Goal: Task Accomplishment & Management: Manage account settings

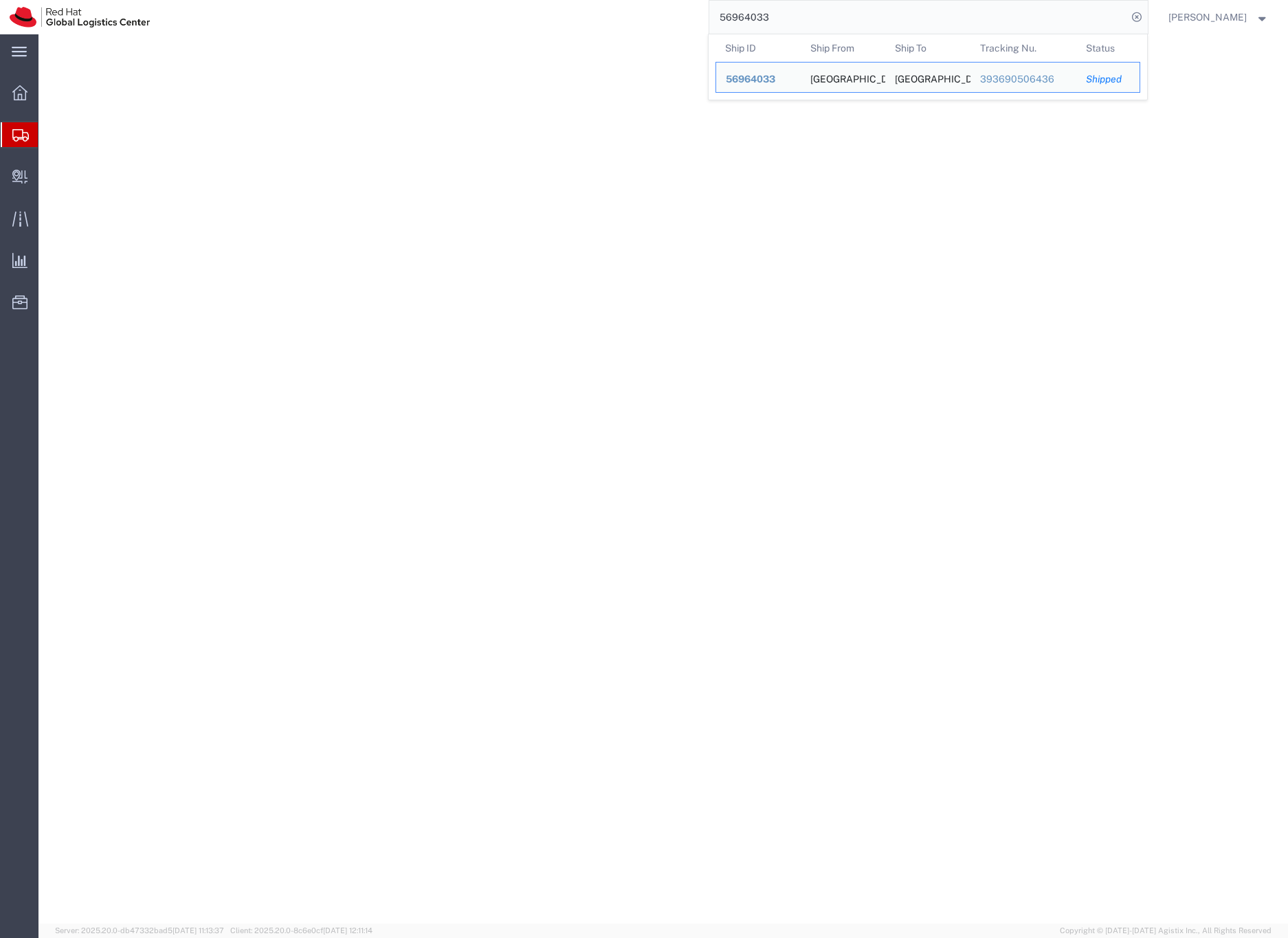
click at [779, 18] on input "56964033" at bounding box center [917, 17] width 417 height 33
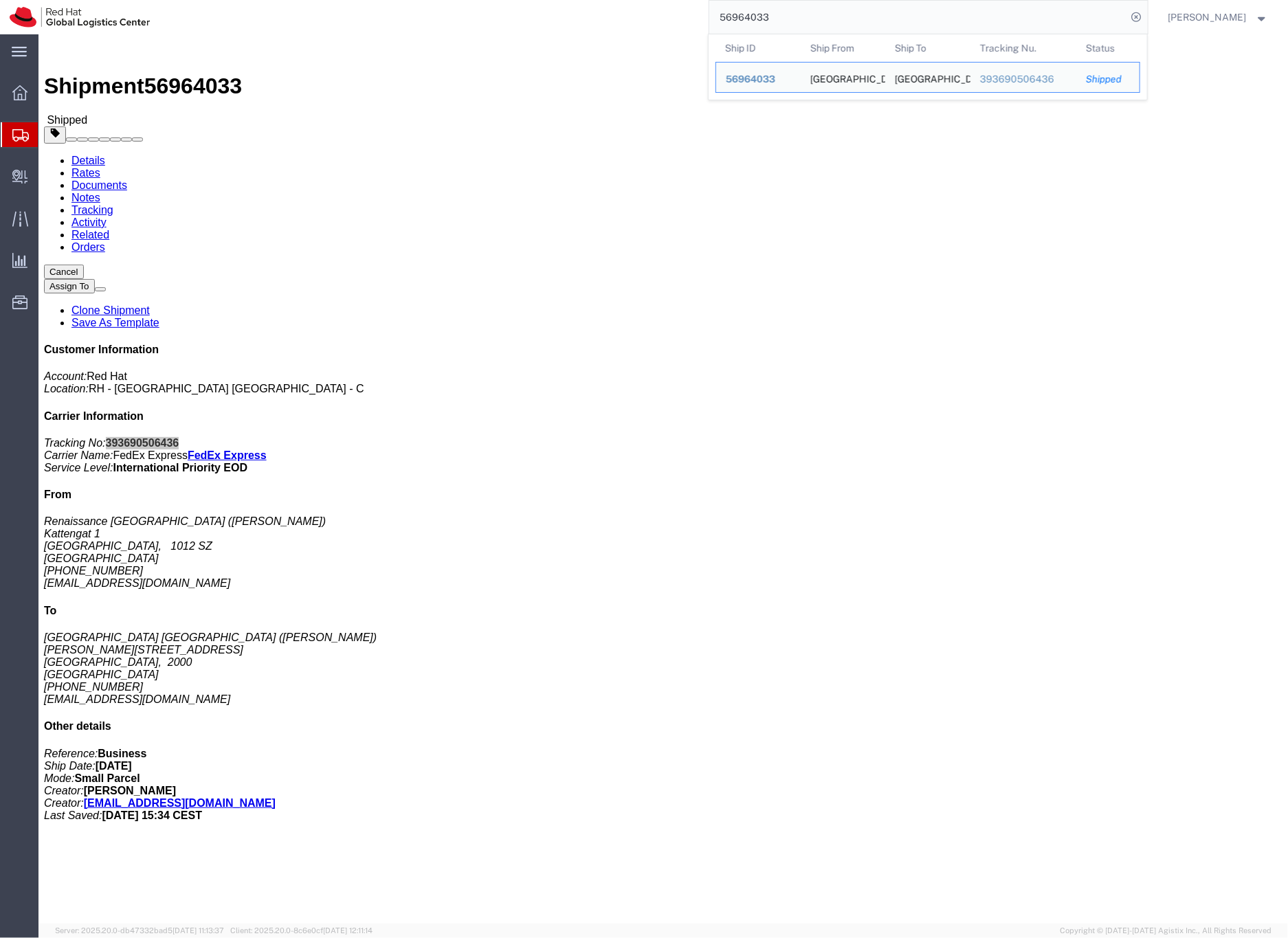
click at [779, 17] on input "56964033" at bounding box center [917, 17] width 417 height 33
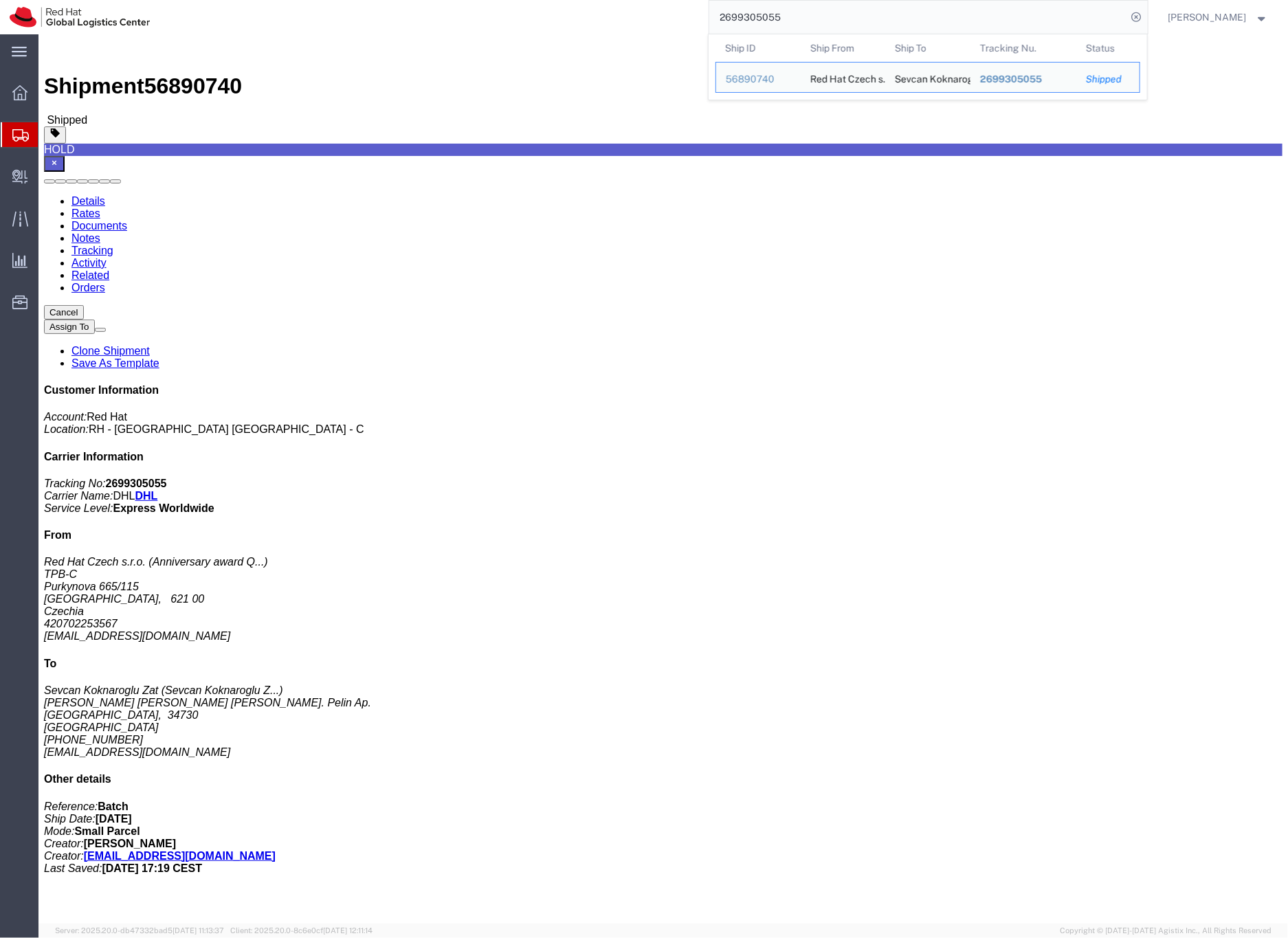
click b "2699305055"
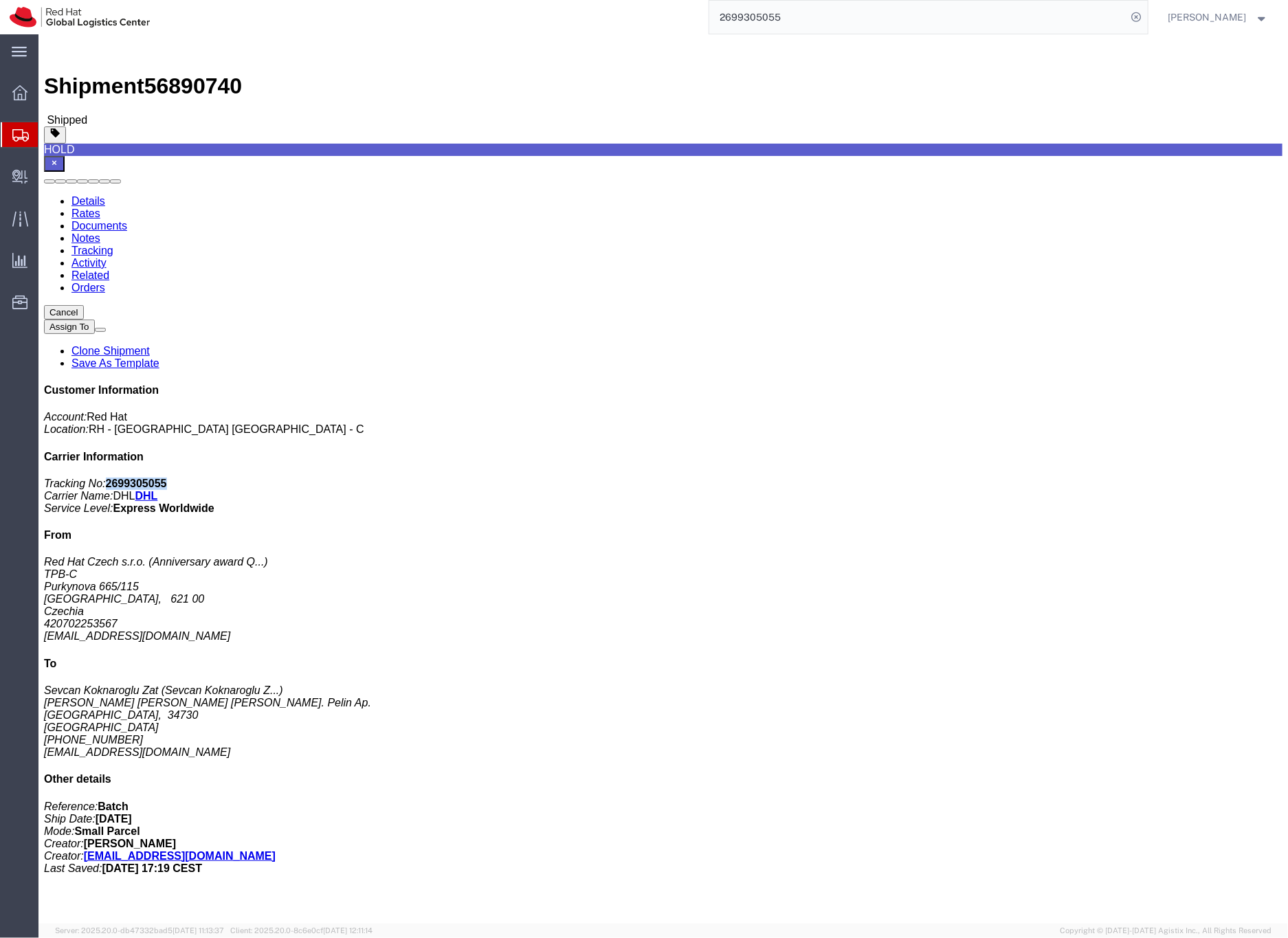
click b "2699305055"
copy b "2699305055"
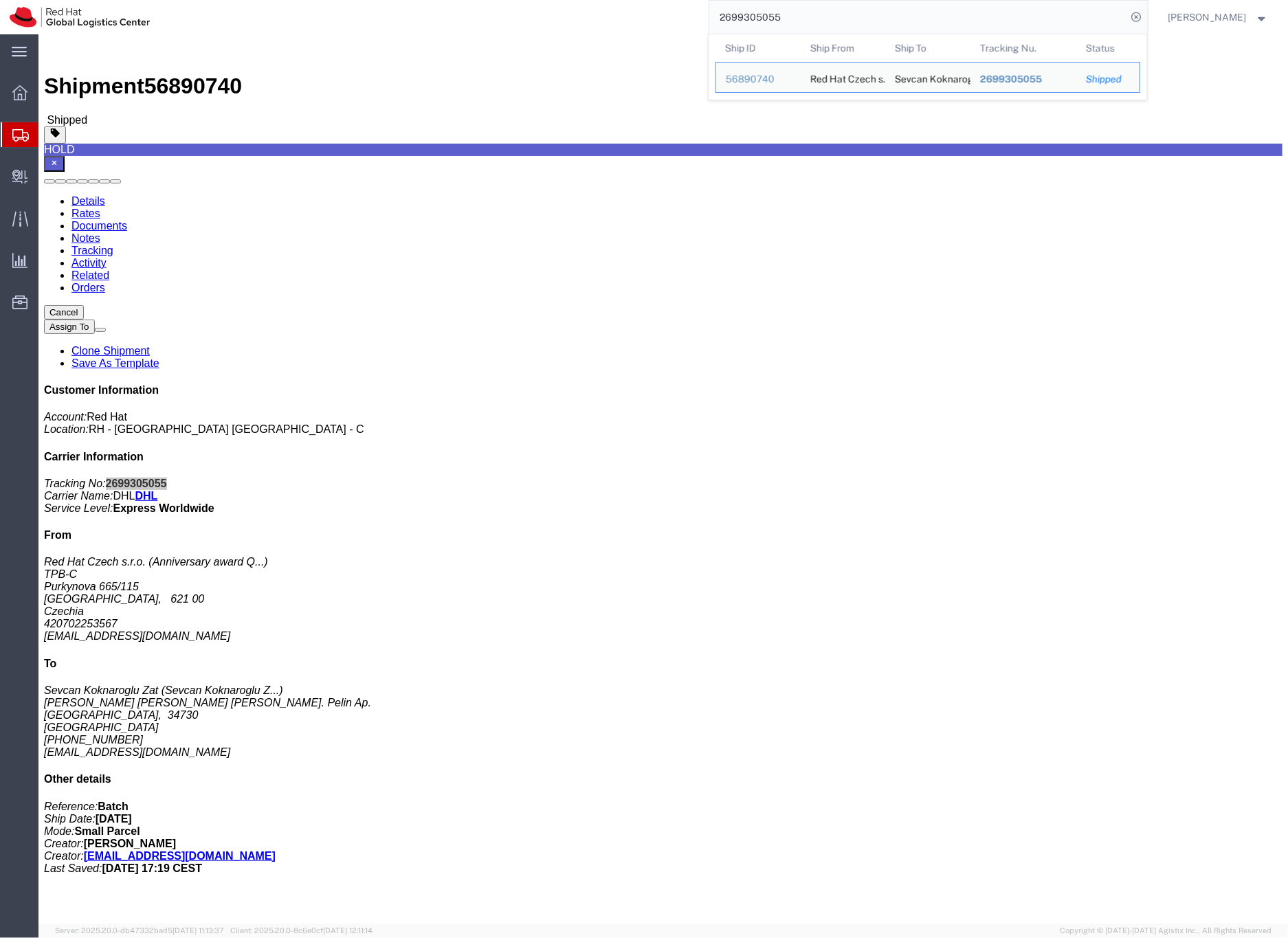
click at [784, 19] on input "2699305055" at bounding box center [917, 17] width 417 height 33
paste input "268876"
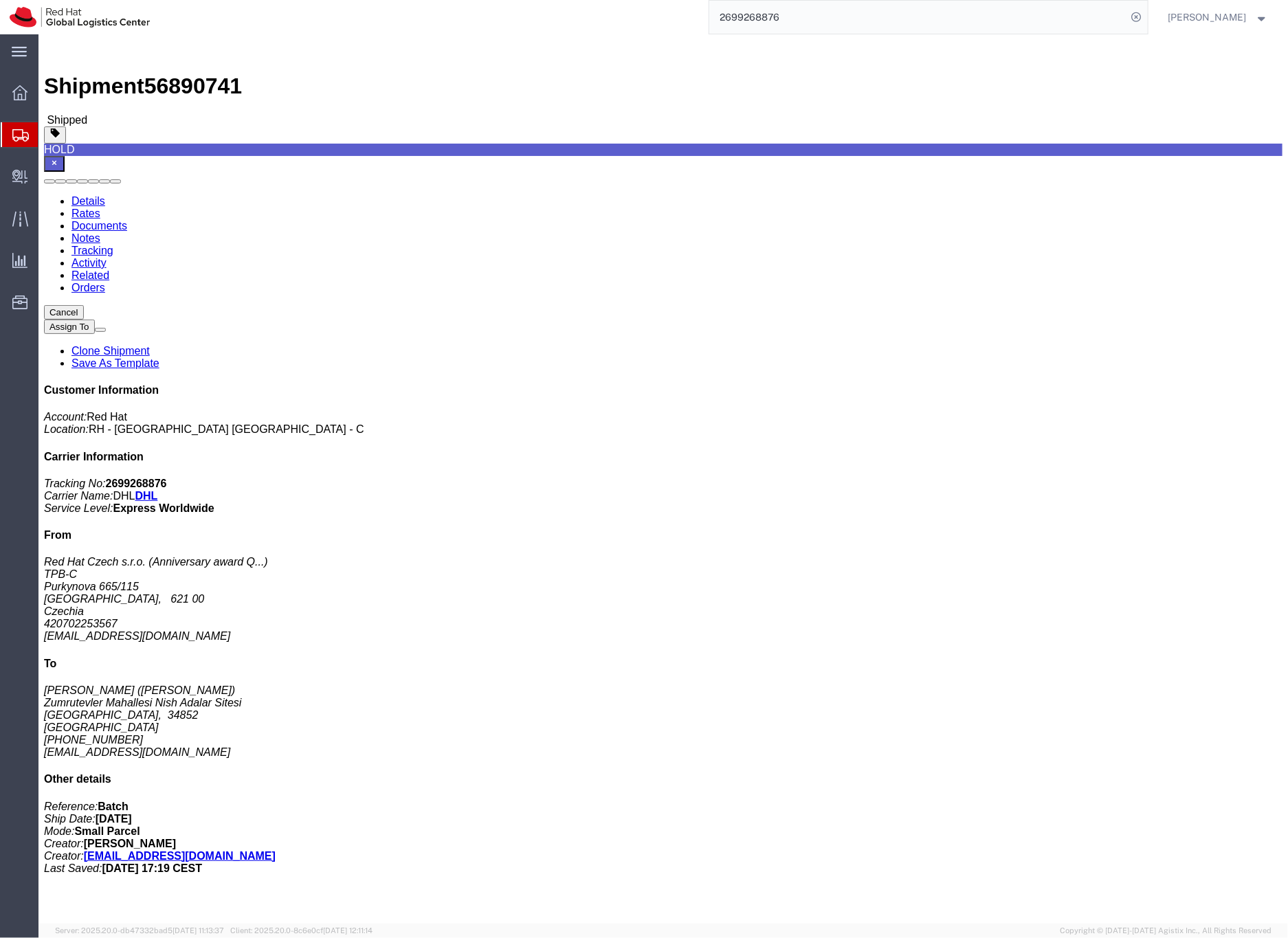
drag, startPoint x: 254, startPoint y: 219, endPoint x: 344, endPoint y: 216, distance: 90.0
click div "Ship To [PERSON_NAME] ([PERSON_NAME]) Zumrutevler Mahallesi Nish Adalar Sitesi …"
click address "[PERSON_NAME] ([PERSON_NAME]) Zumrutevler Mahallesi Nish Adalar Sitesi [GEOGRAP…"
drag, startPoint x: 258, startPoint y: 214, endPoint x: 345, endPoint y: 215, distance: 87.0
click address "[PERSON_NAME] ([PERSON_NAME]) Zumrutevler Mahallesi Nish Adalar Sitesi [GEOGRAP…"
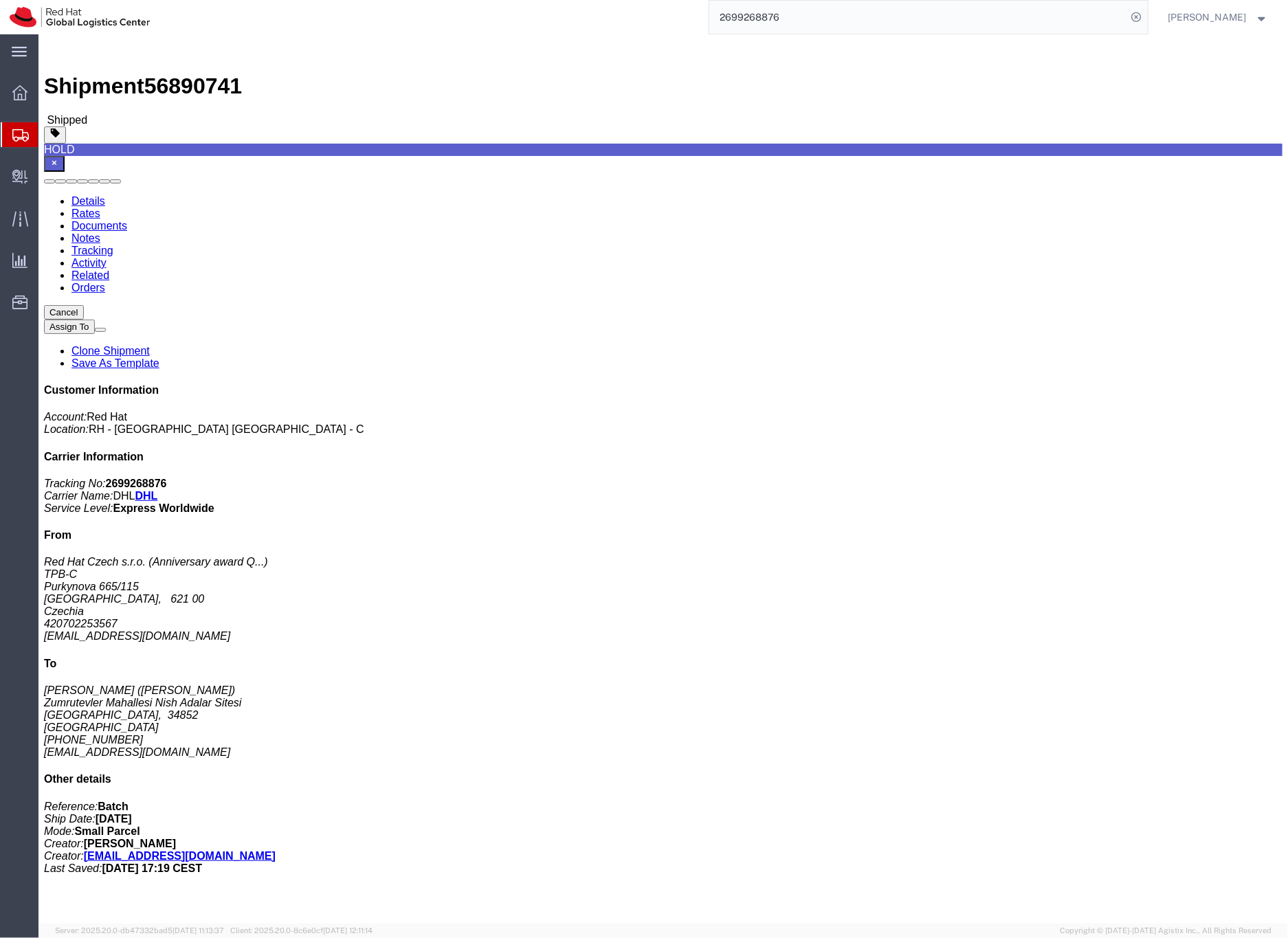
copy address "[EMAIL_ADDRESS][DOMAIN_NAME]"
click b "2699268876"
copy b "2699268876"
click at [799, 14] on input "2699268876" at bounding box center [917, 17] width 417 height 33
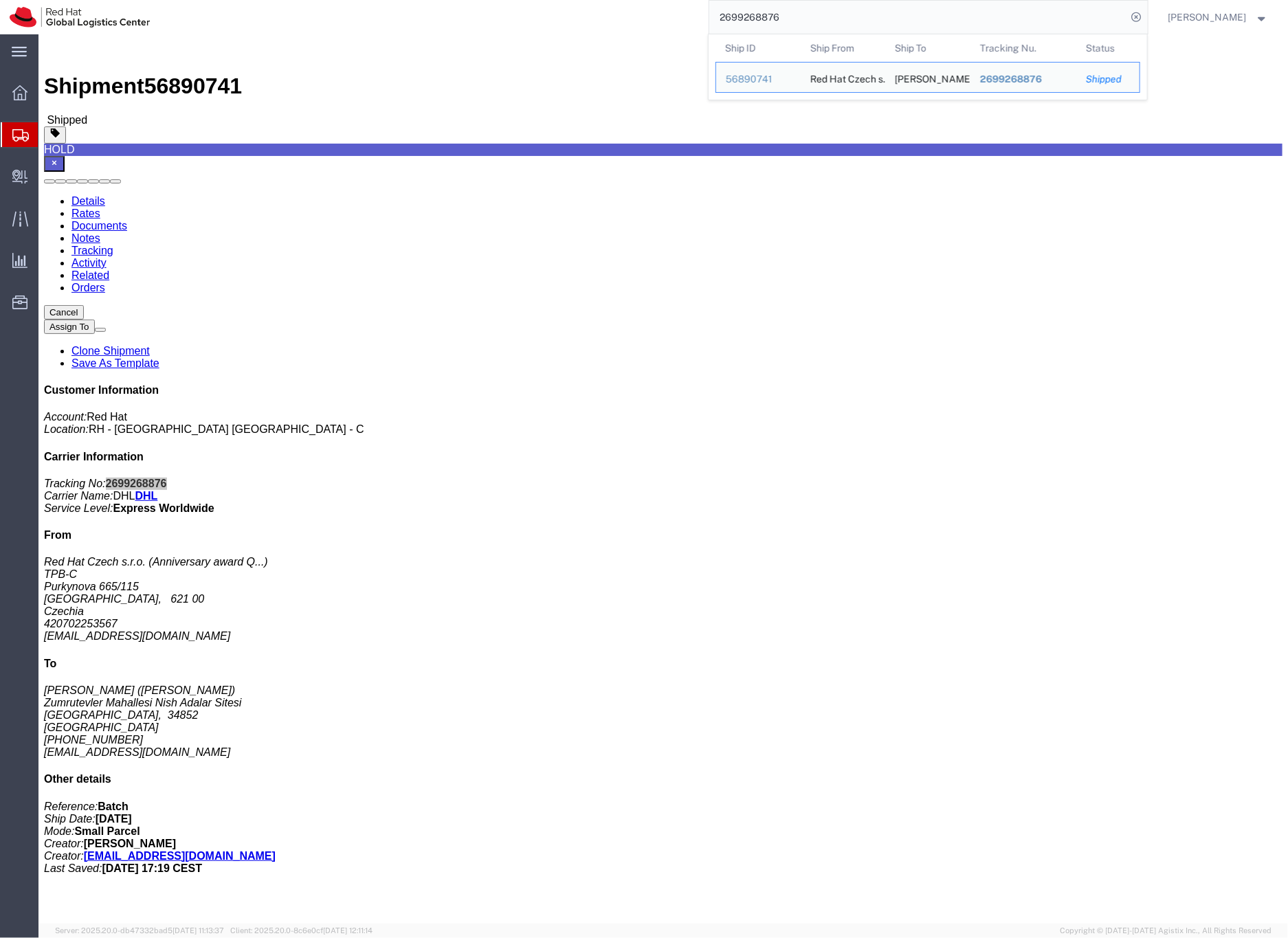
click at [799, 14] on input "2699268876" at bounding box center [917, 17] width 417 height 33
paste input "305055"
drag, startPoint x: 1099, startPoint y: 464, endPoint x: 980, endPoint y: 450, distance: 119.8
click div "Customer Information Account: Red Hat Location: [GEOGRAPHIC_DATA] - [GEOGRAPHIC…"
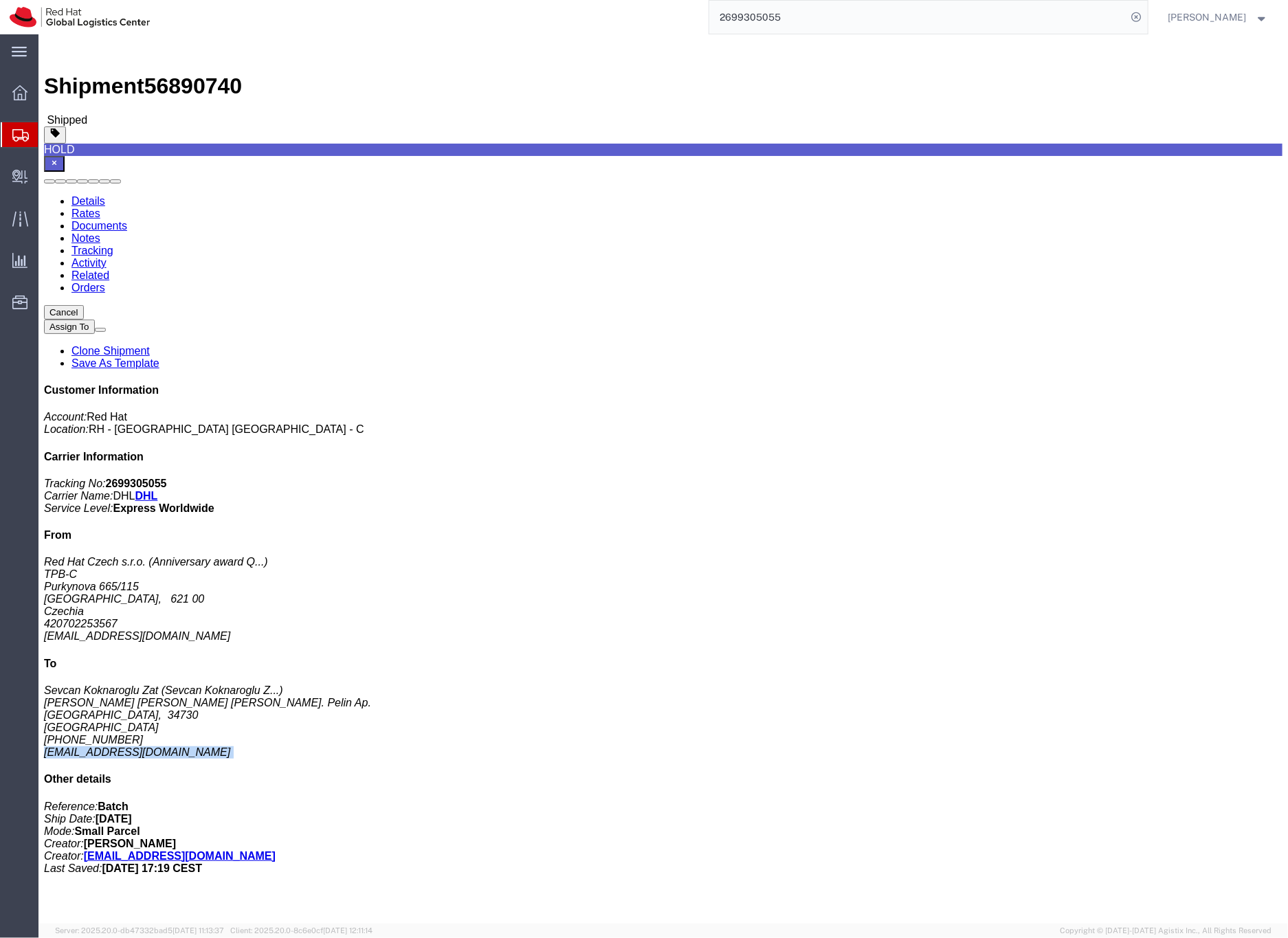
copy address "[EMAIL_ADDRESS][DOMAIN_NAME]"
drag, startPoint x: 259, startPoint y: 146, endPoint x: 357, endPoint y: 145, distance: 98.0
click address "Sevcan Koknaroglu Zat (Sevcan Koknaroglu Zat) [PERSON_NAME] [PERSON_NAME] [PERS…"
copy address "Sevcan Koknaroglu Zat"
click at [772, 17] on input "2699305055" at bounding box center [917, 17] width 417 height 33
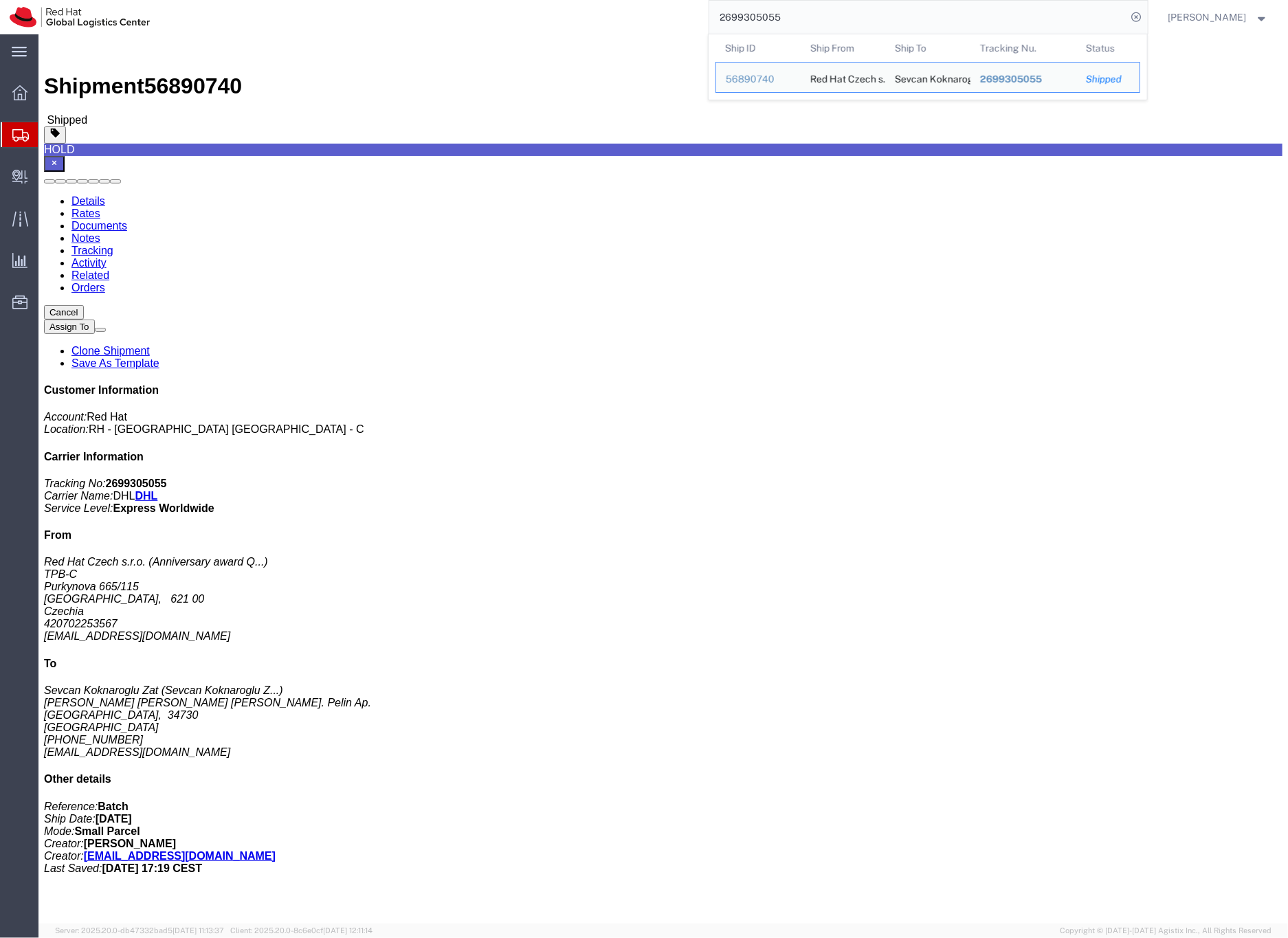
click at [772, 17] on input "2699305055" at bounding box center [917, 17] width 417 height 33
paste input "268876"
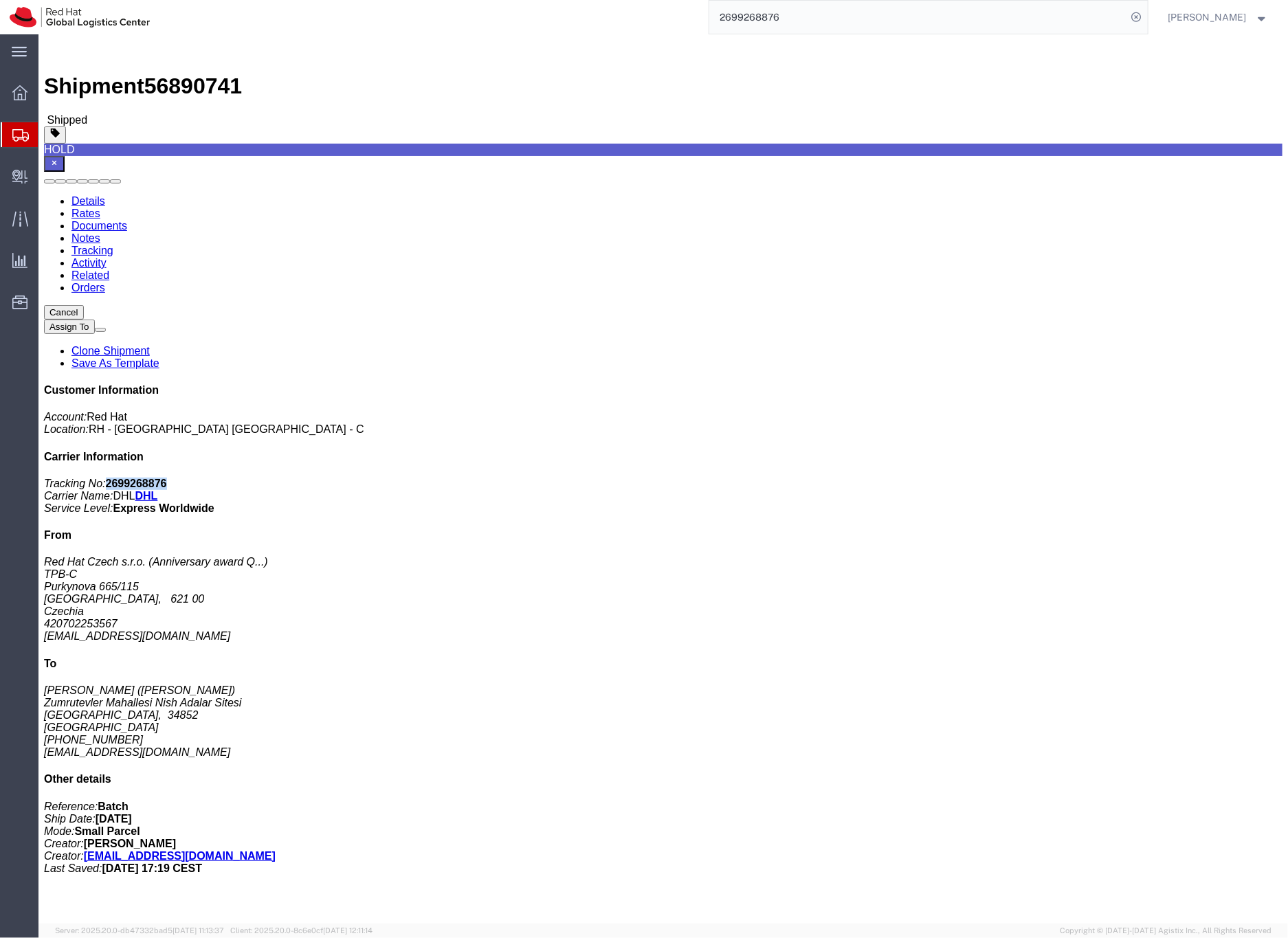
drag, startPoint x: 1050, startPoint y: 178, endPoint x: 1119, endPoint y: 181, distance: 69.1
click p "Tracking No: 2699268876 Carrier Name: DHL DHL Service Level: Express Worldwide"
copy b "2699268876"
click address "Red Hat Czech s.r.o. ( Anniversary award Q... ) TPB-C Purkynova 665/115 [GEOGRA…"
drag, startPoint x: 992, startPoint y: 380, endPoint x: 1046, endPoint y: 379, distance: 54.0
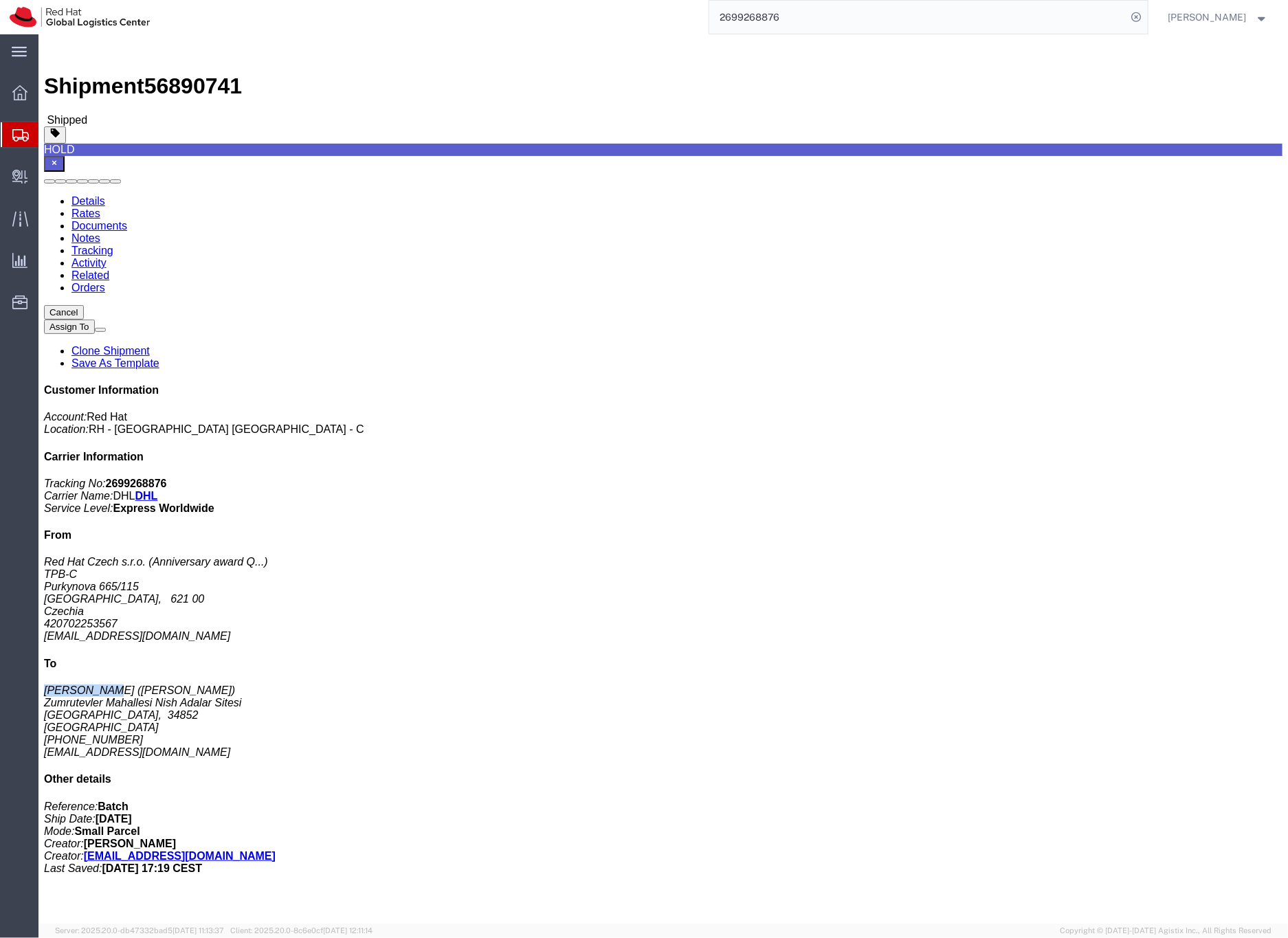
click address "[PERSON_NAME] ([PERSON_NAME]) [GEOGRAPHIC_DATA] Nish Adalar Sitesi [GEOGRAPHIC_…"
copy address "[PERSON_NAME]"
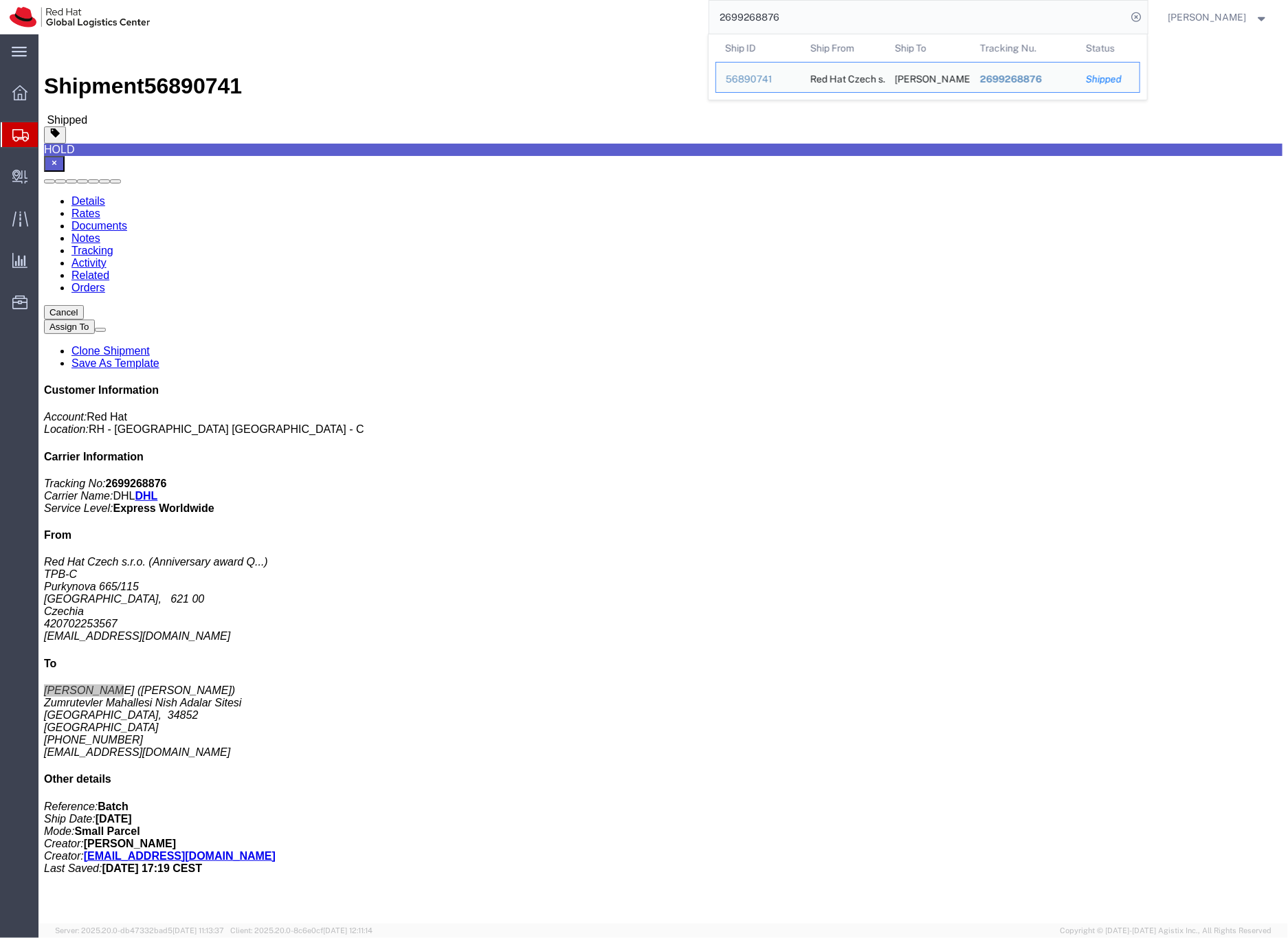
click at [760, 17] on input "2699268876" at bounding box center [917, 17] width 417 height 33
paste input "56978159"
type input "56978159"
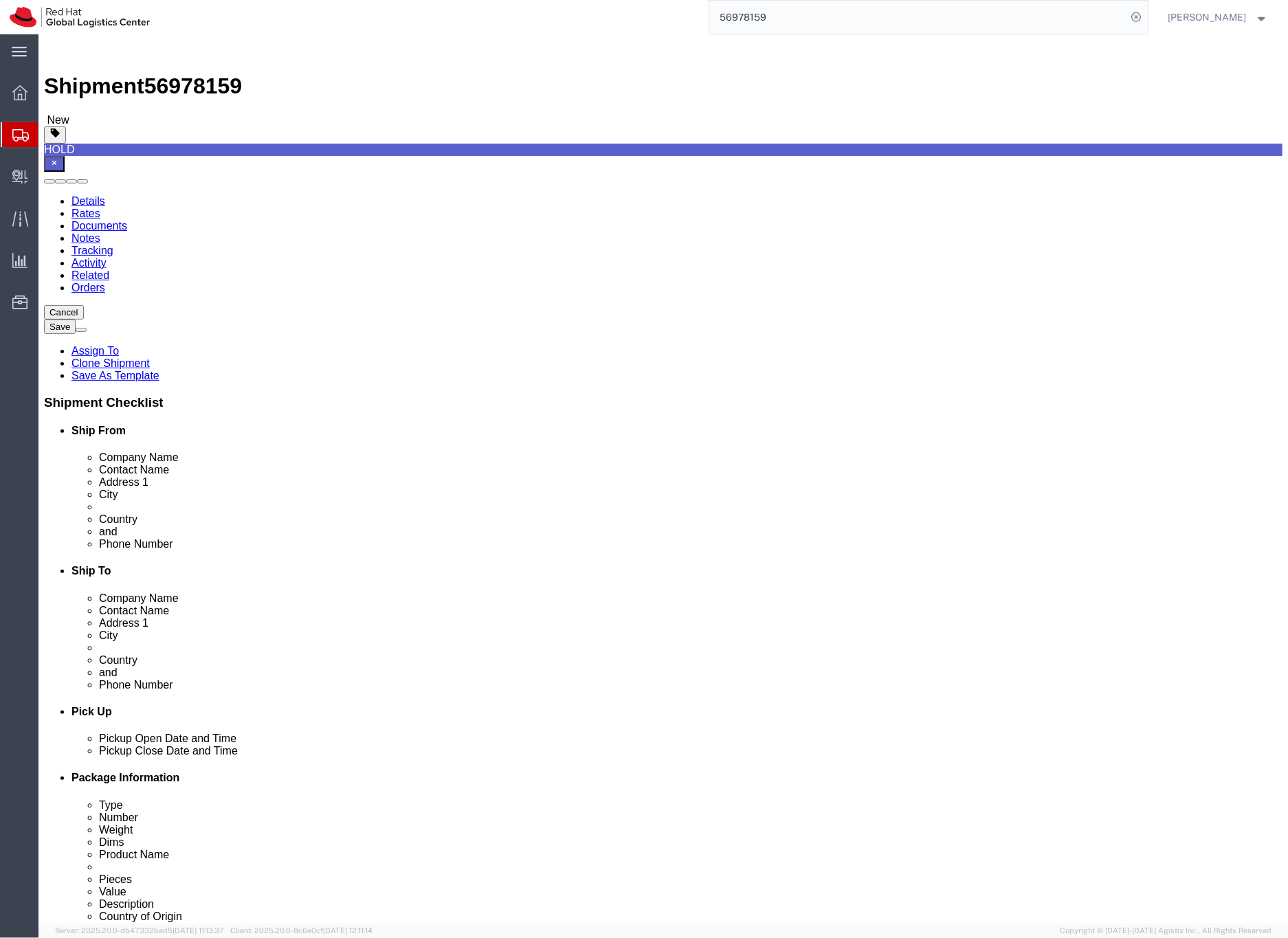
select select "37988"
select select "37995"
click input "OBC"
drag, startPoint x: 721, startPoint y: 230, endPoint x: 644, endPoint y: 231, distance: 77.0
click div "Company Alias OBC"
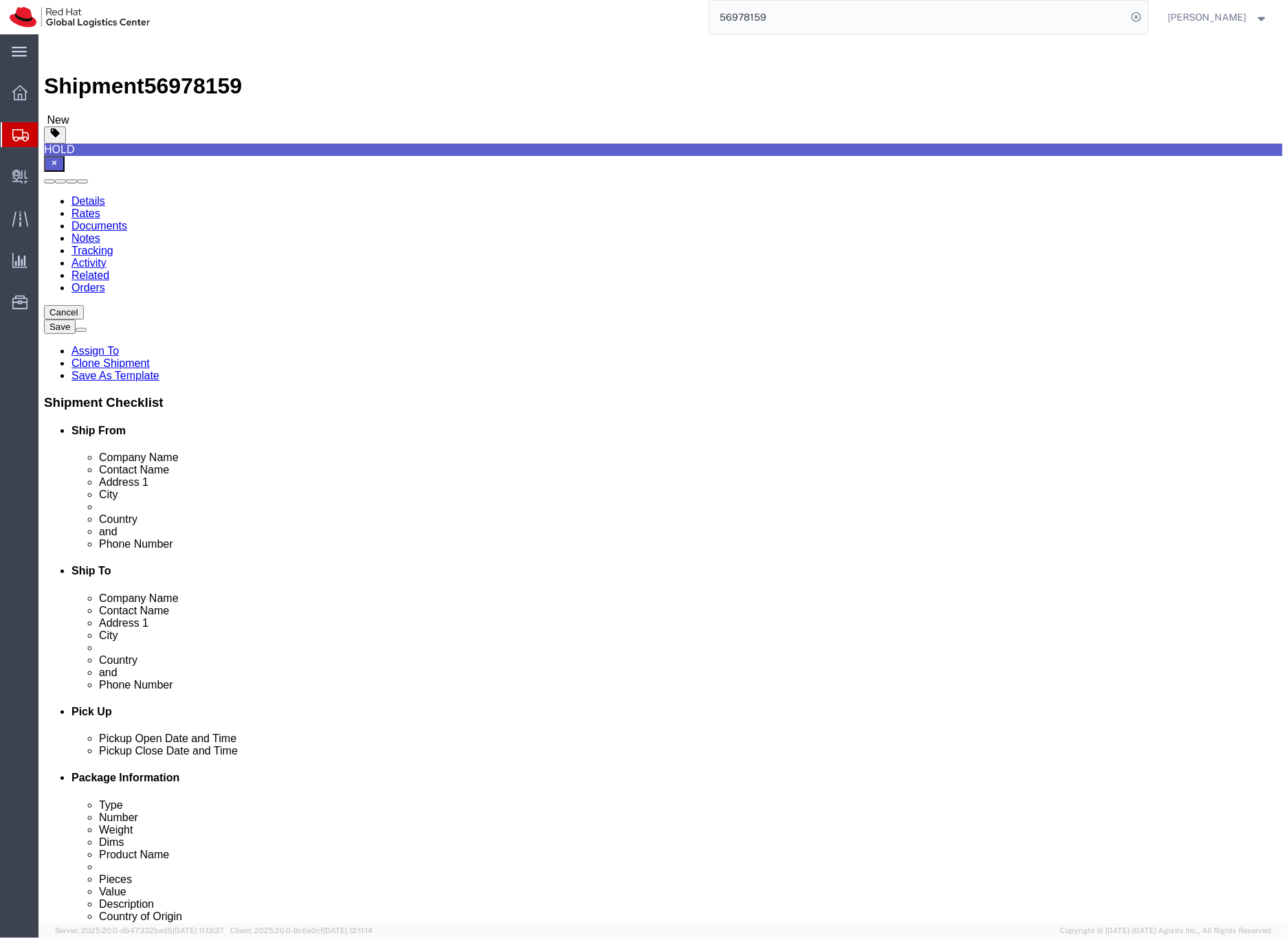
click icon
click dd "1.00 Each"
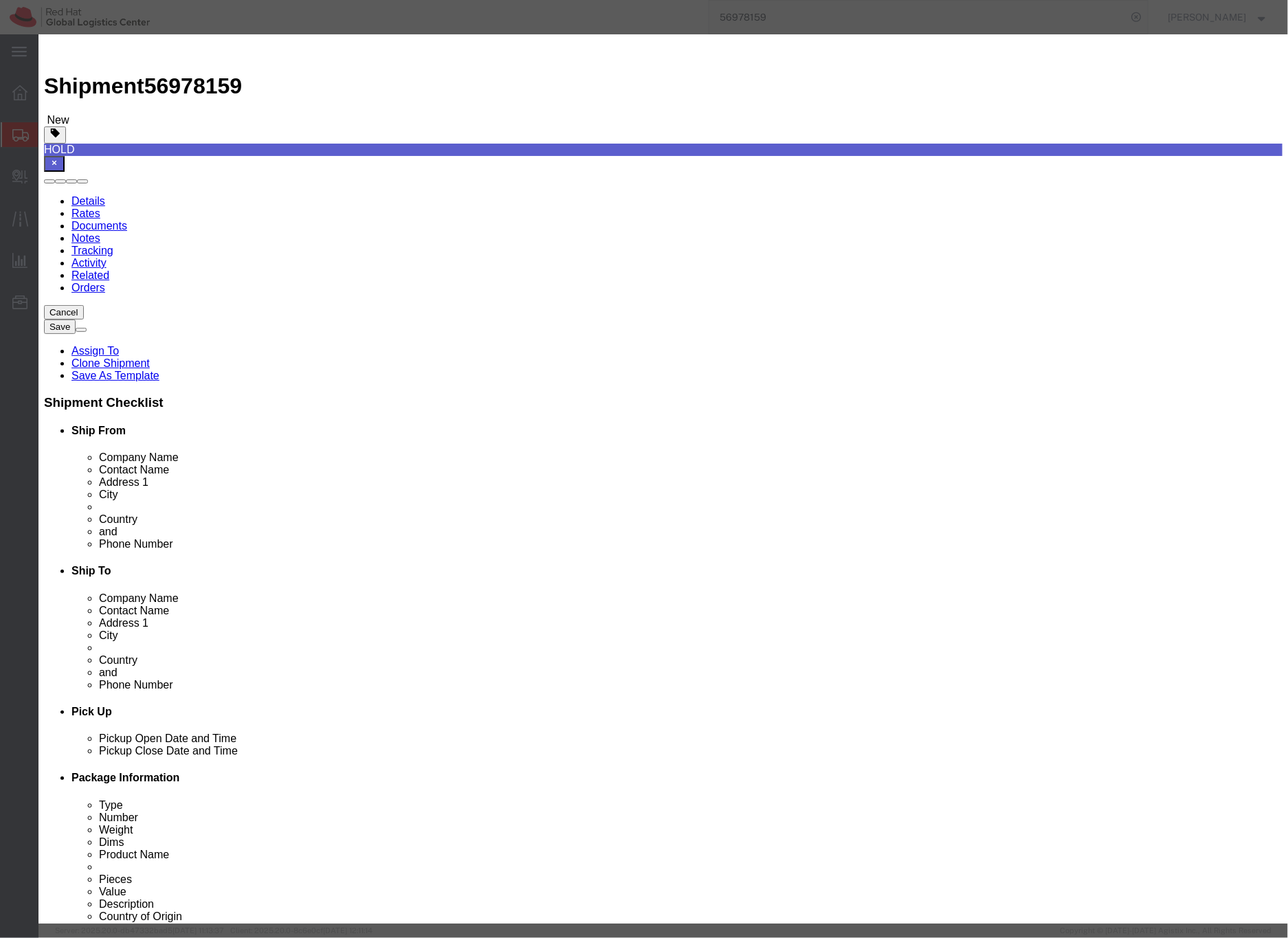
click icon "button"
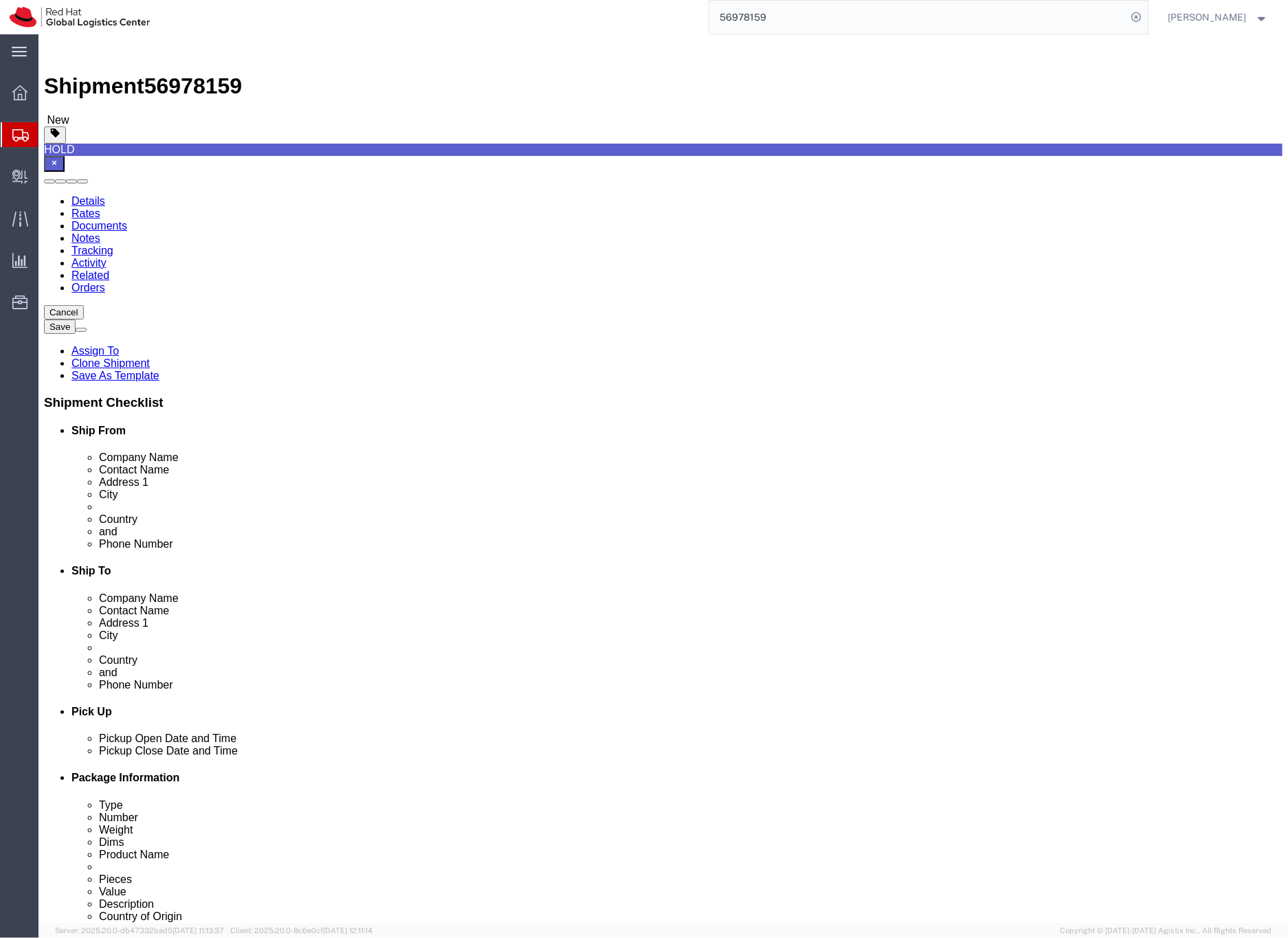
click select "Select cm ft in"
select select "CM"
click select "Select cm ft in"
drag, startPoint x: 214, startPoint y: 316, endPoint x: 176, endPoint y: 312, distance: 38.2
click div "3.70 Select kgs lbs"
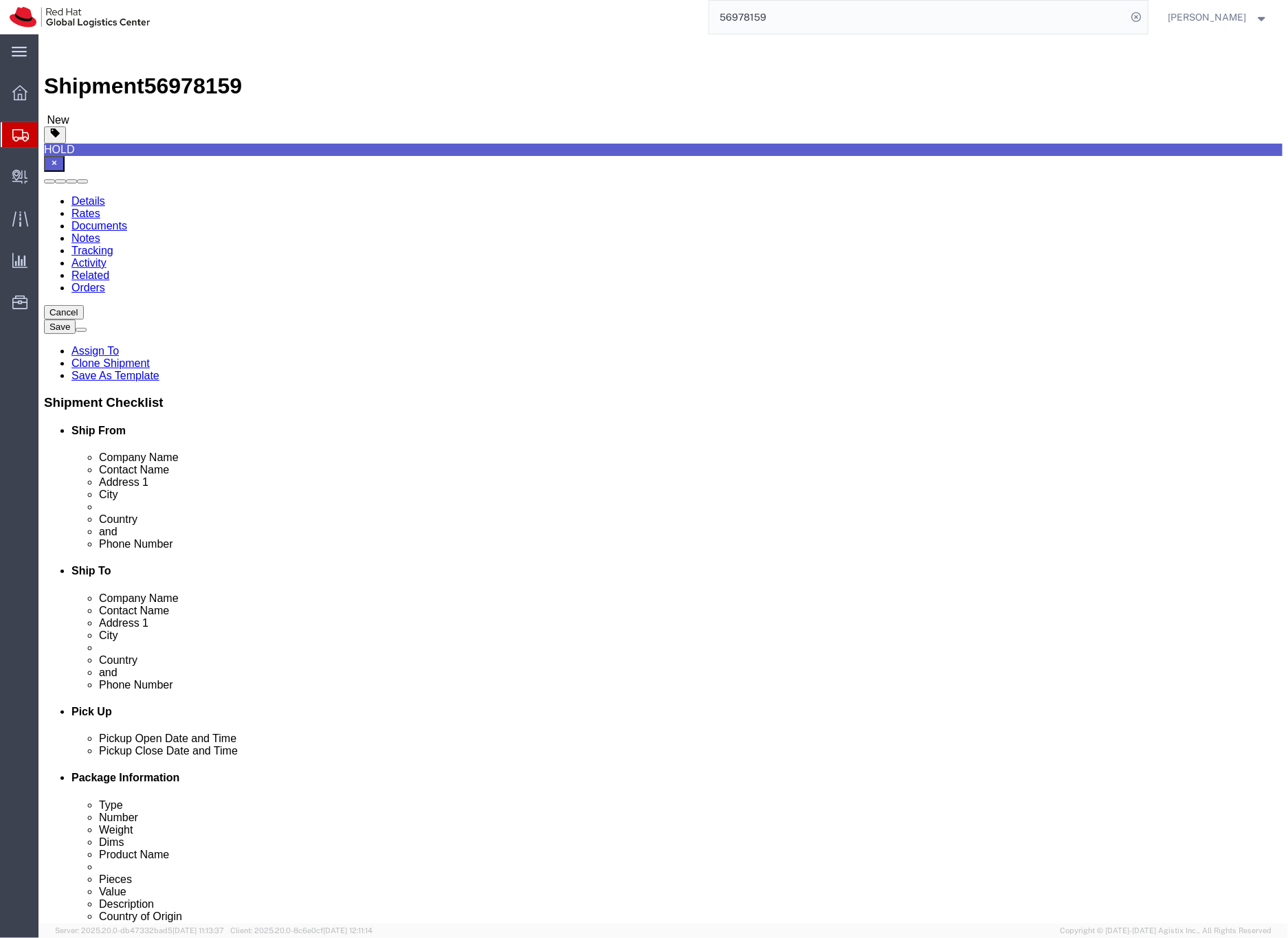
type input "4"
click div "Previous Continue"
click dd "900.00 EUR"
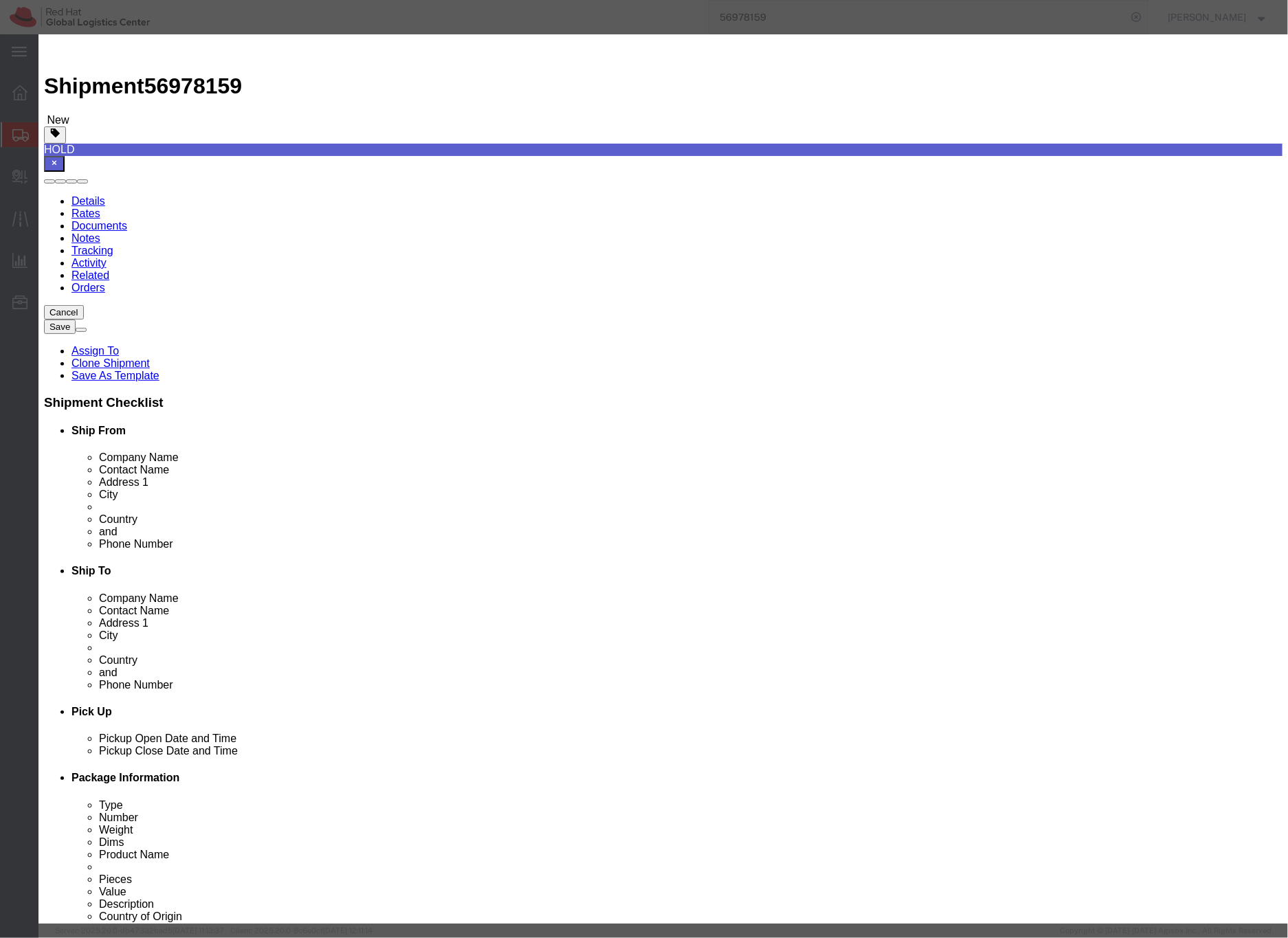
click button "Save & Close"
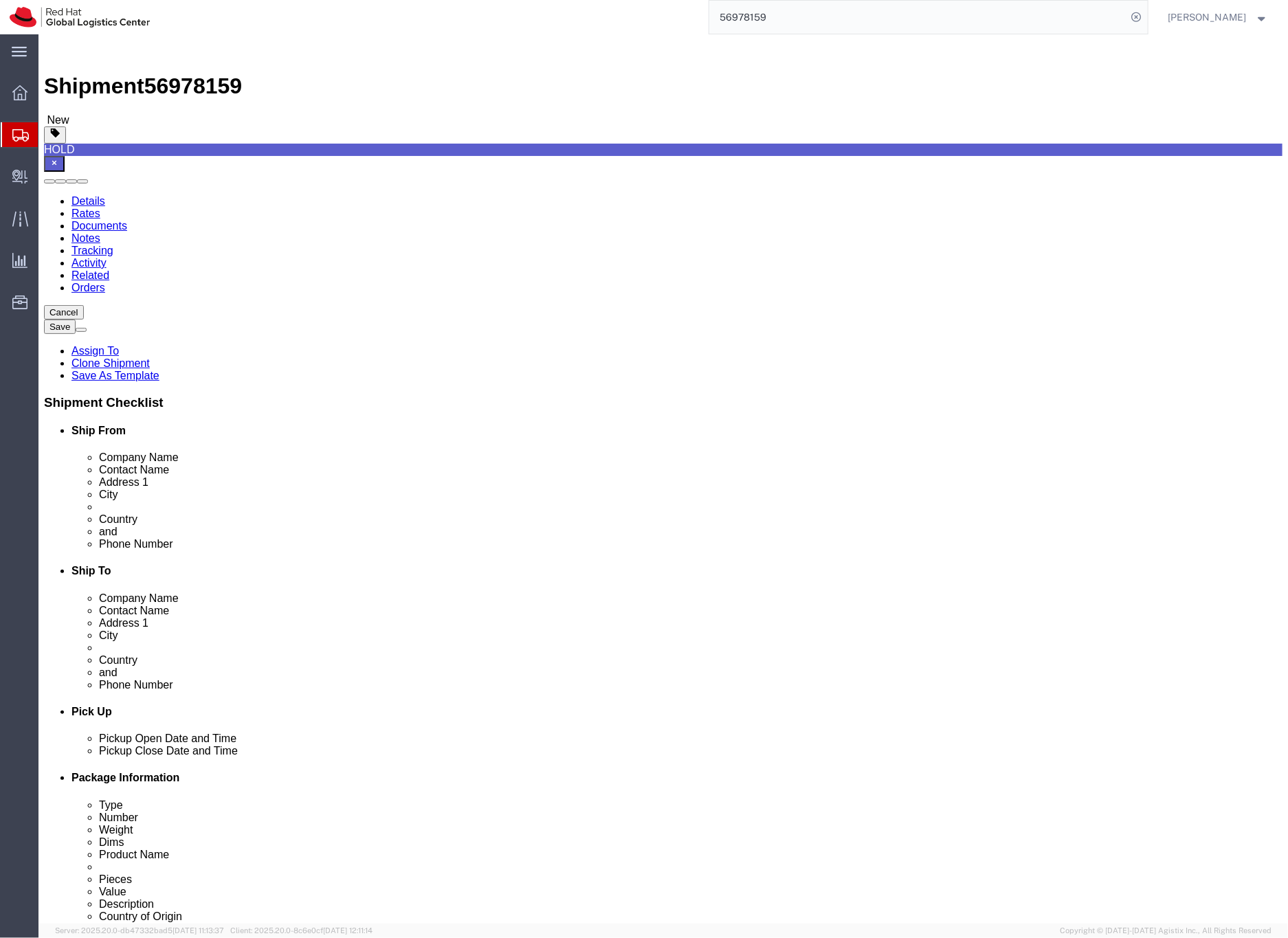
click icon
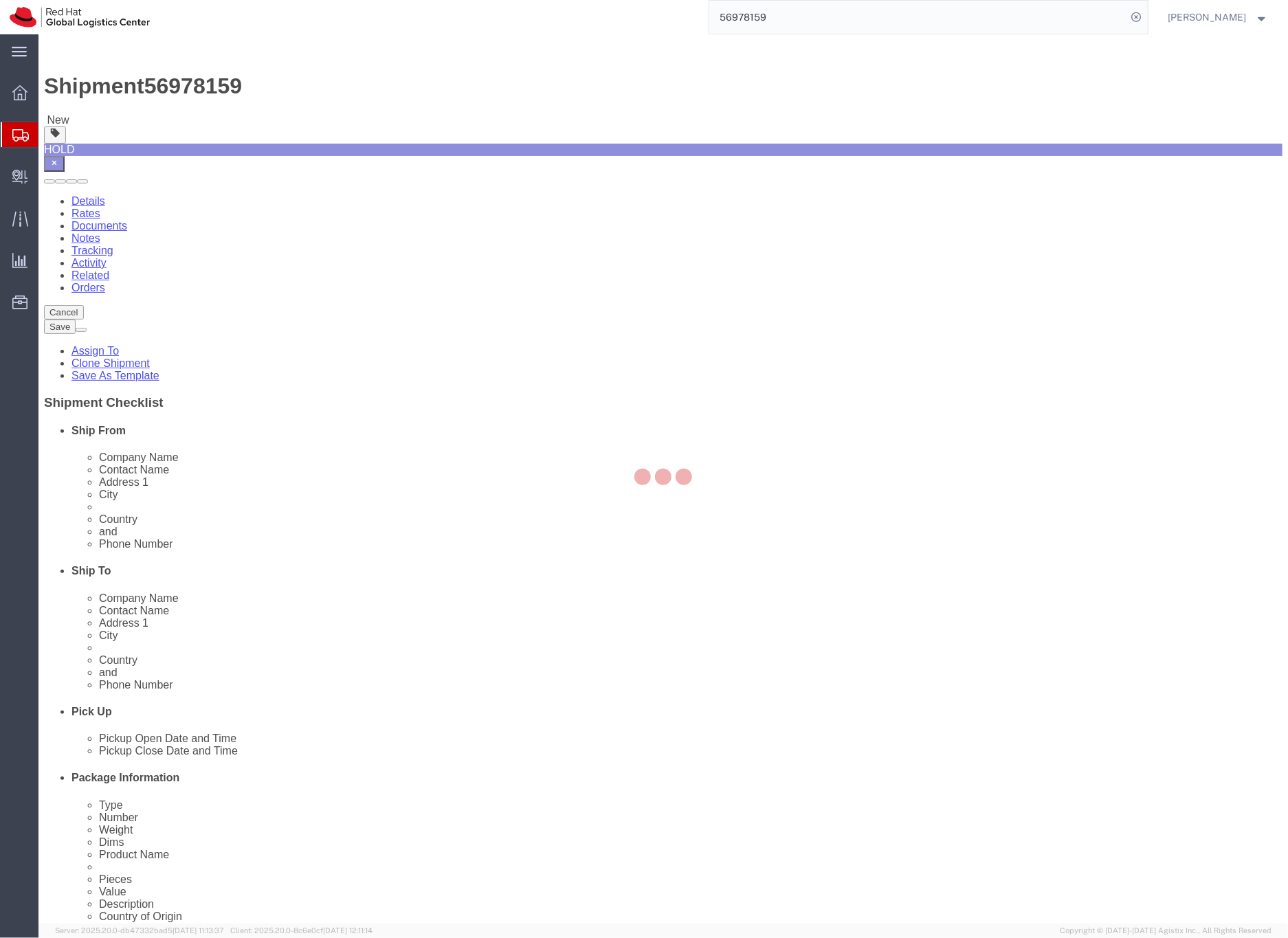
select select
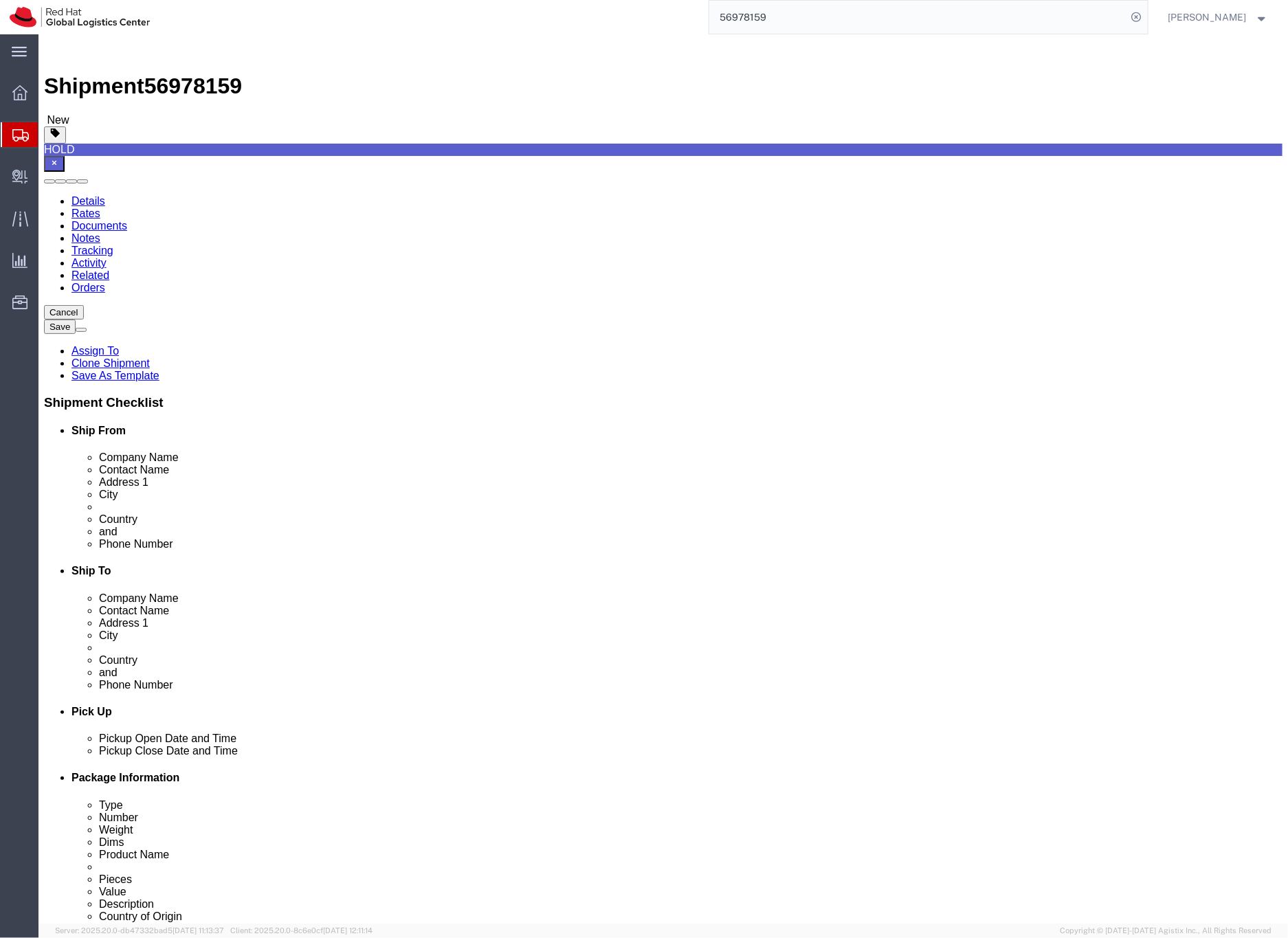
select select "COSTCENTER"
type input "160"
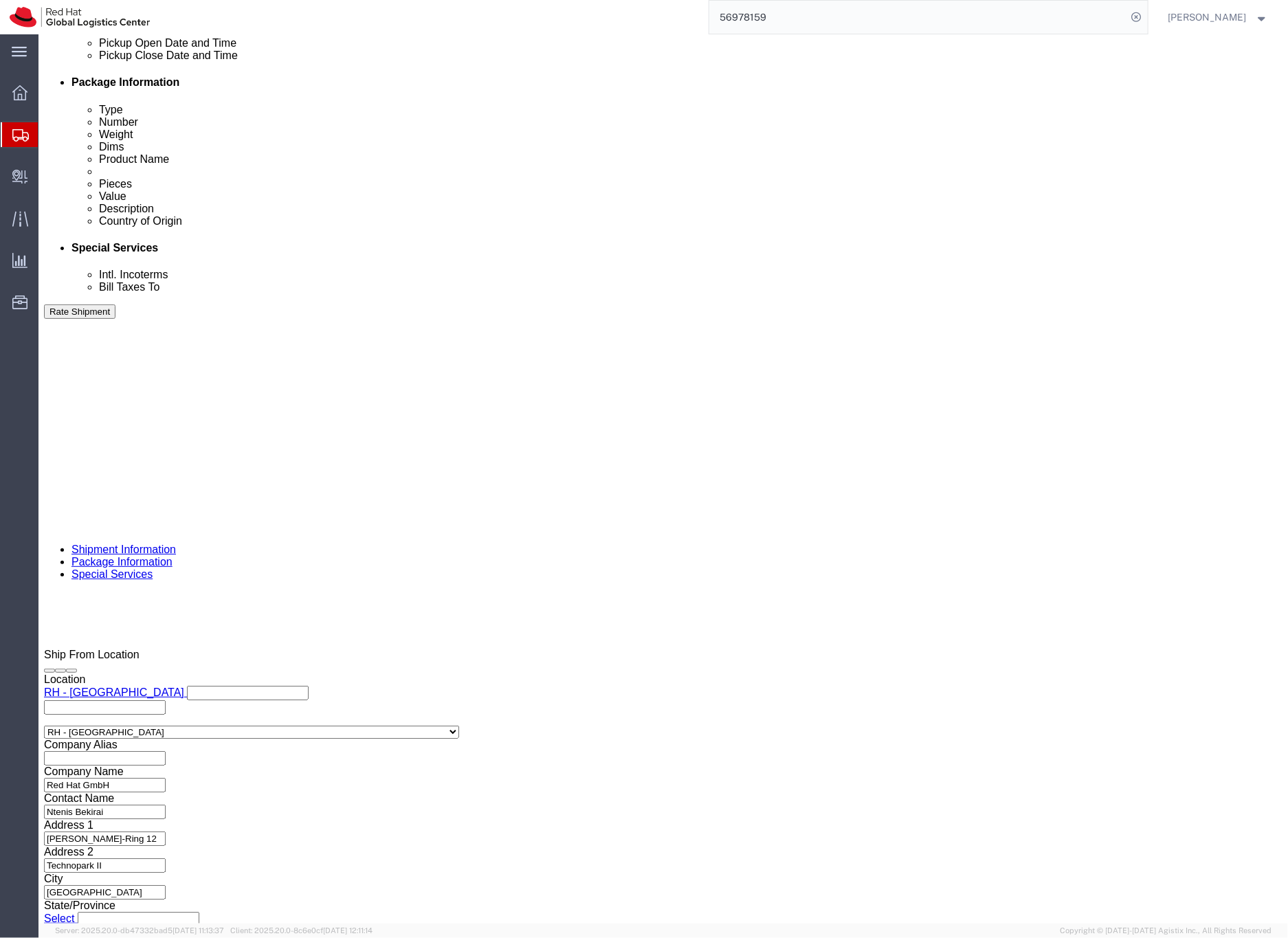
scroll to position [698, 0]
click button "Rate Shipment"
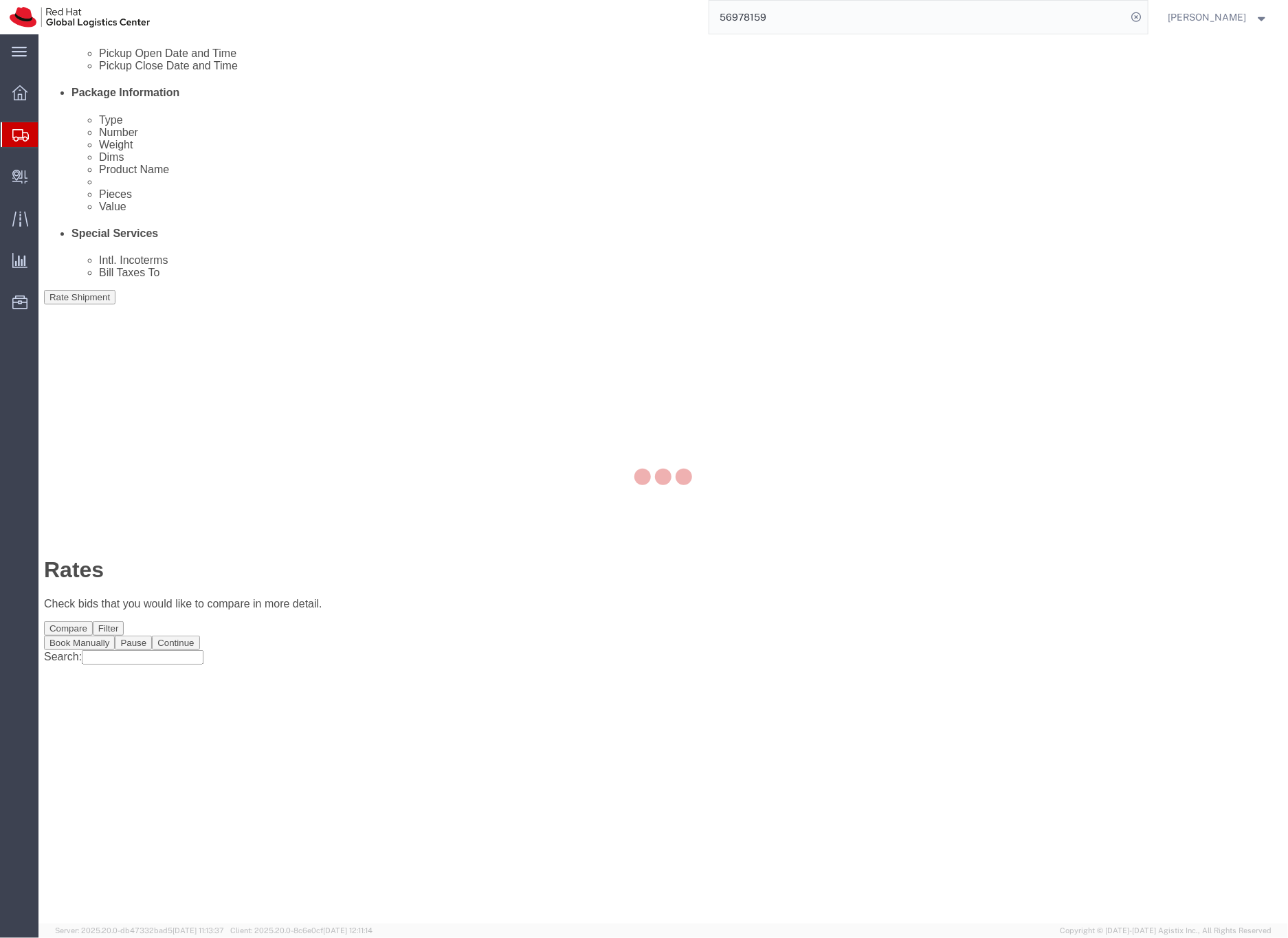
scroll to position [0, 0]
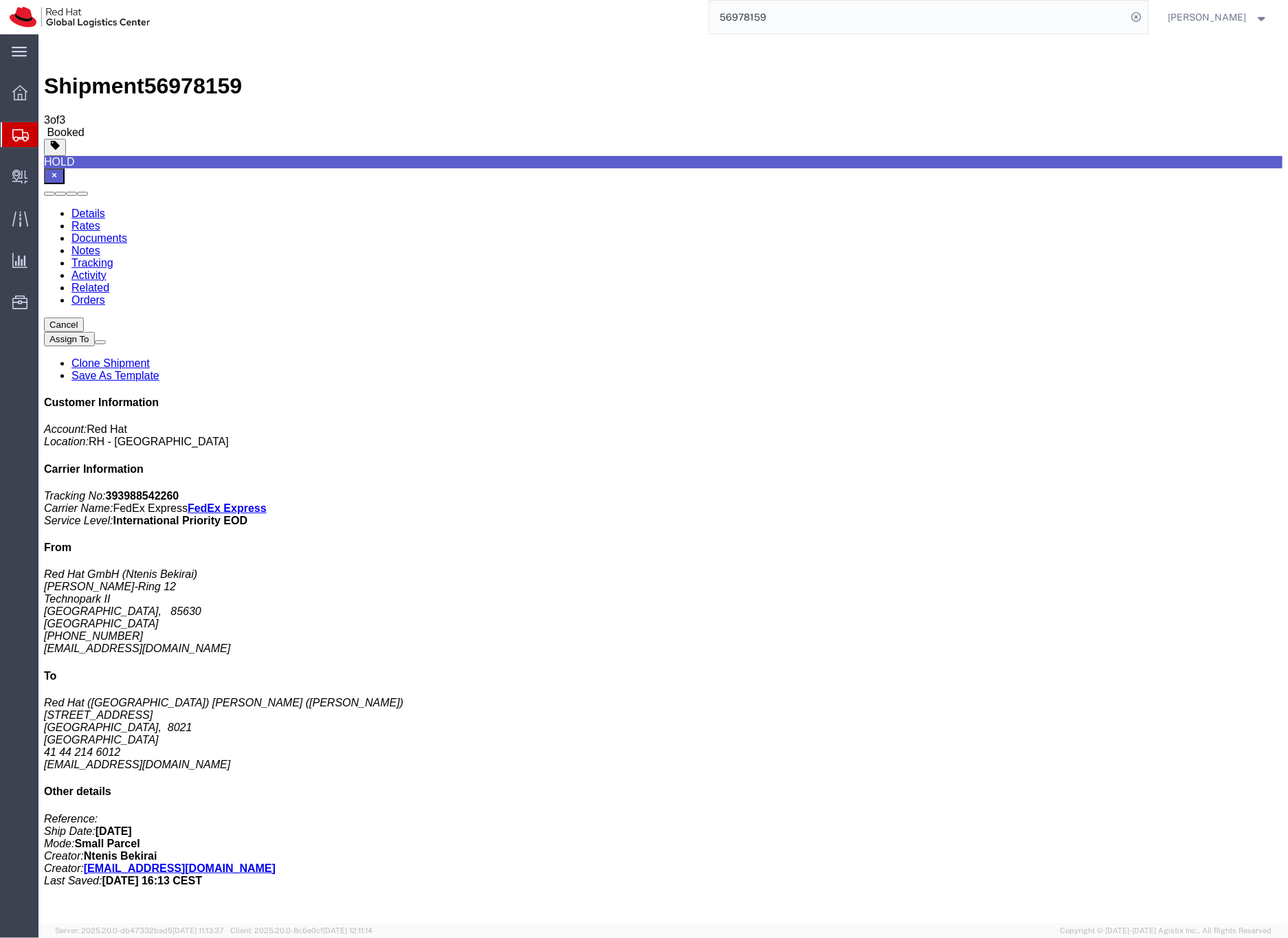
click at [88, 207] on link "Details" at bounding box center [87, 213] width 33 height 11
click span "button"
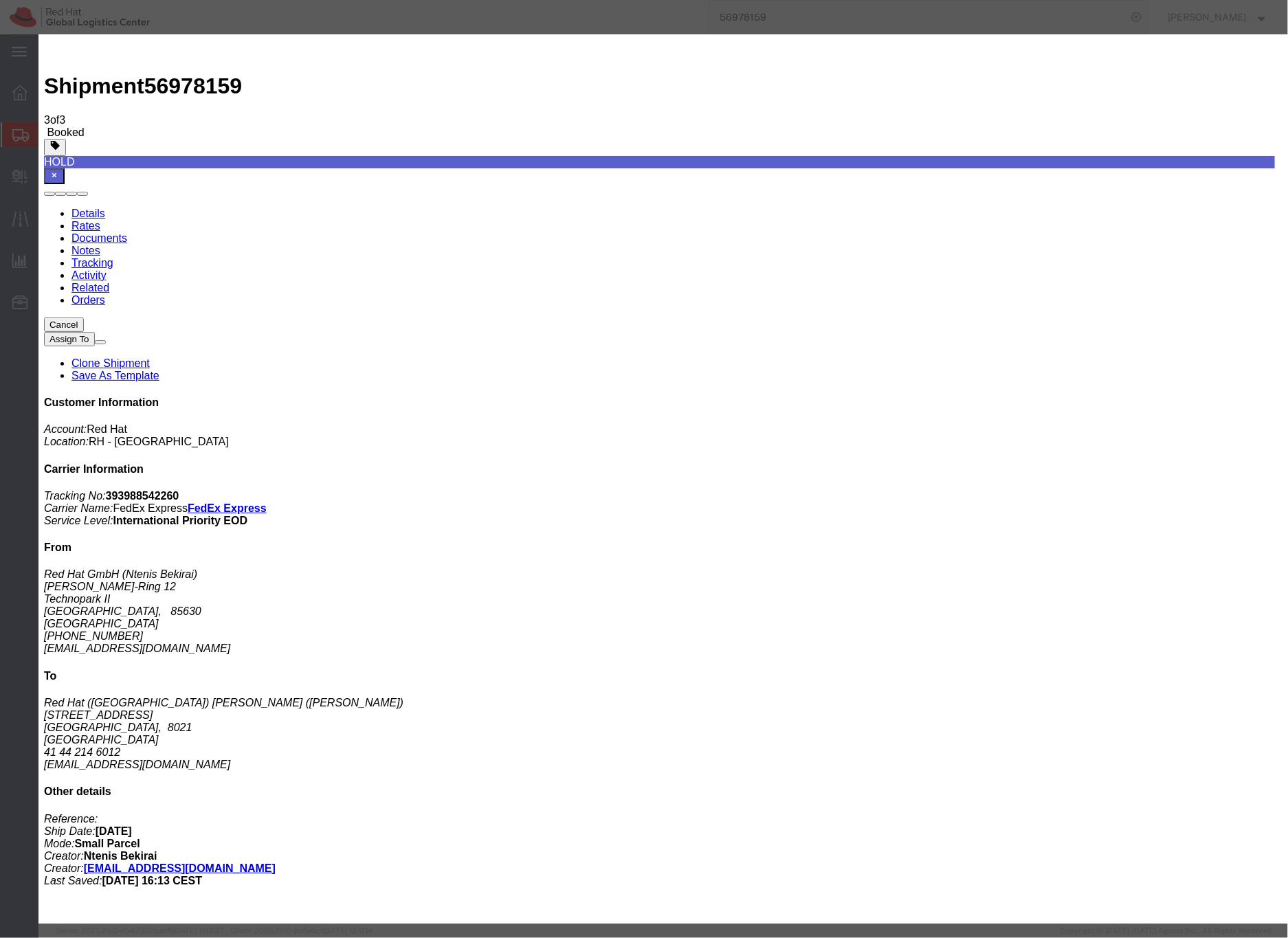
click div "[DATE] 5:12 PM"
click input "5:12 PM"
click input "12:12 PM"
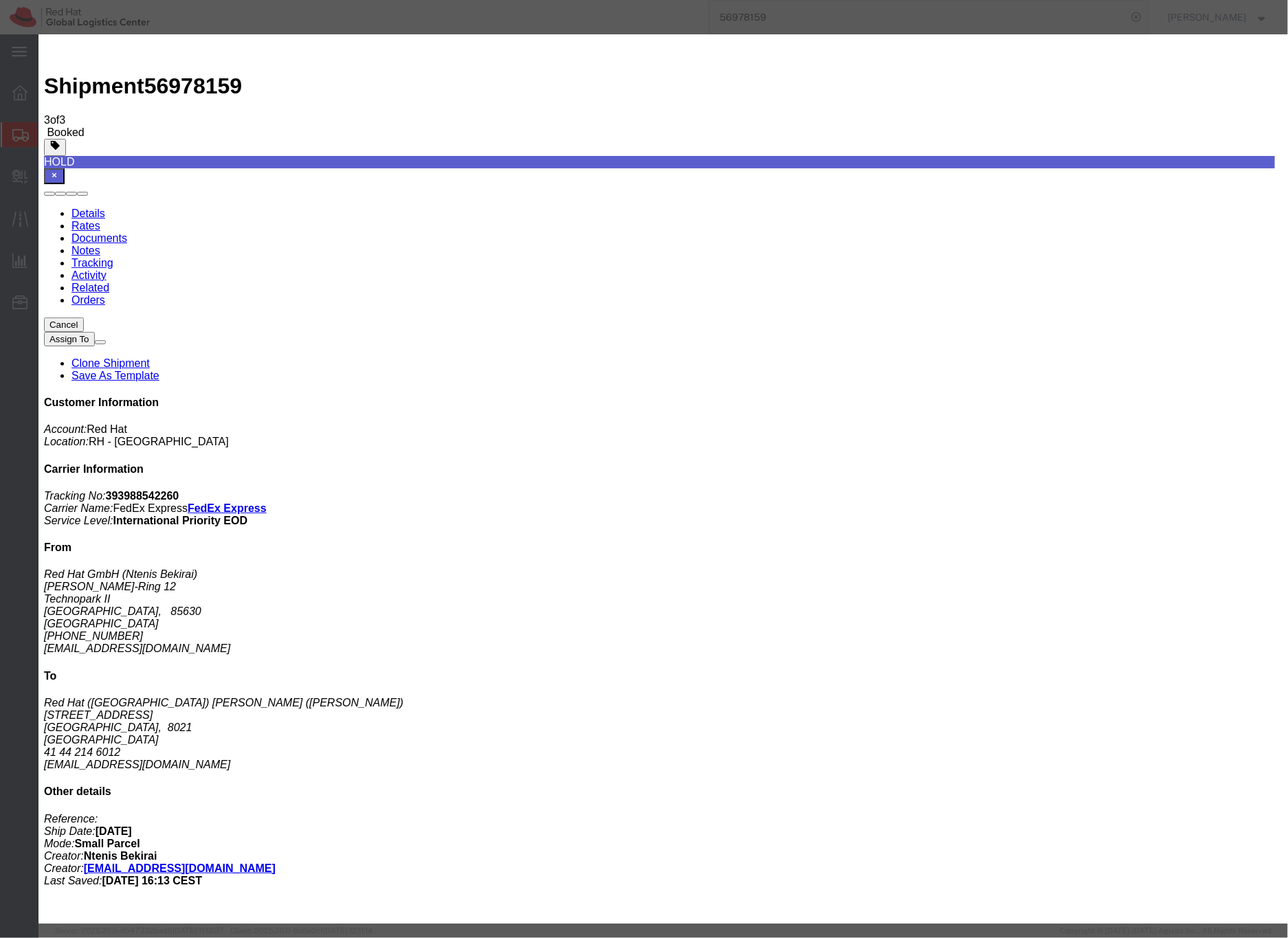
type input "12:00 PM"
click button "Apply"
click div "[DATE] 1:00 PM"
type input "4:00 PM"
click button "Apply"
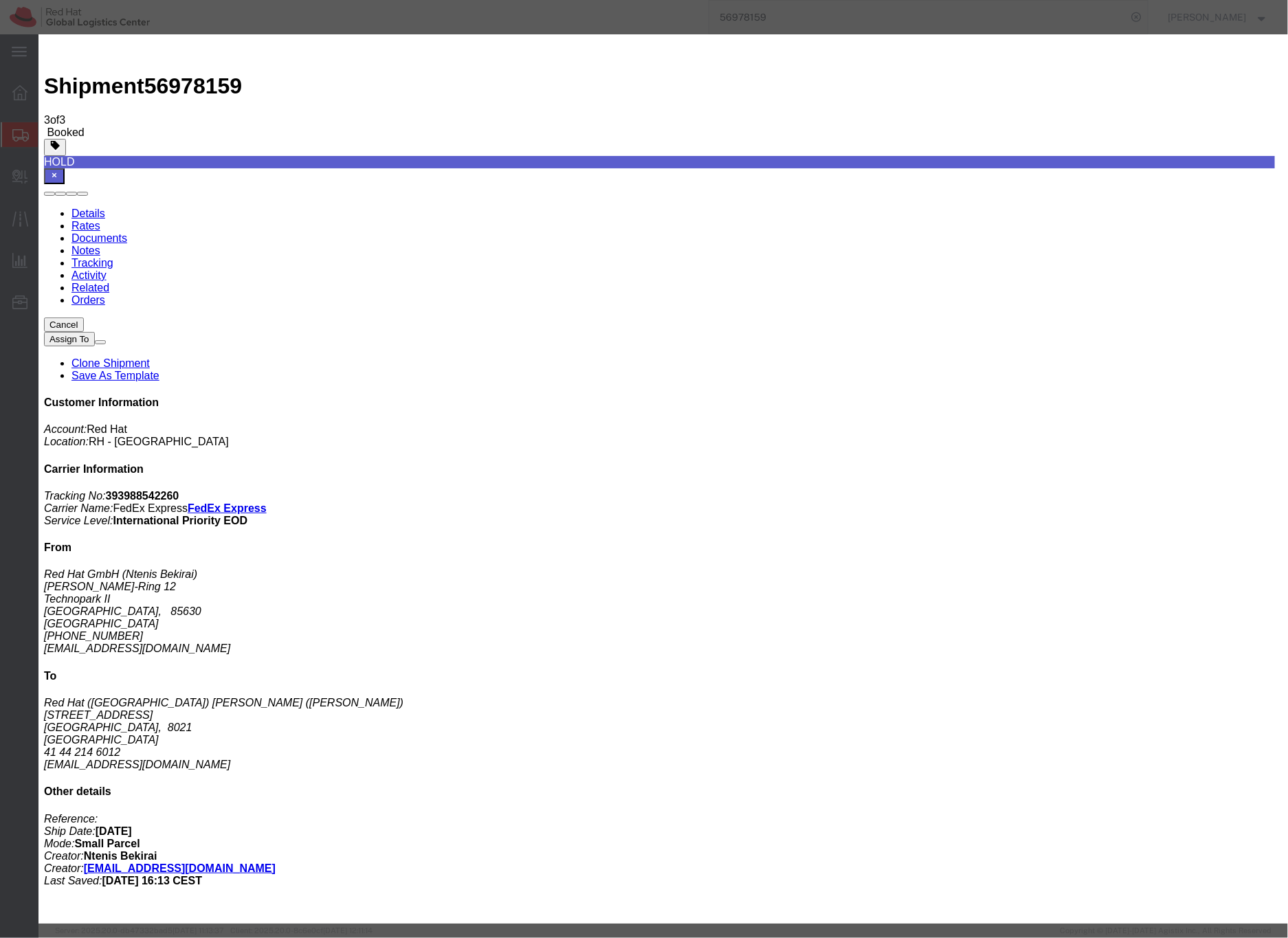
click button "Save"
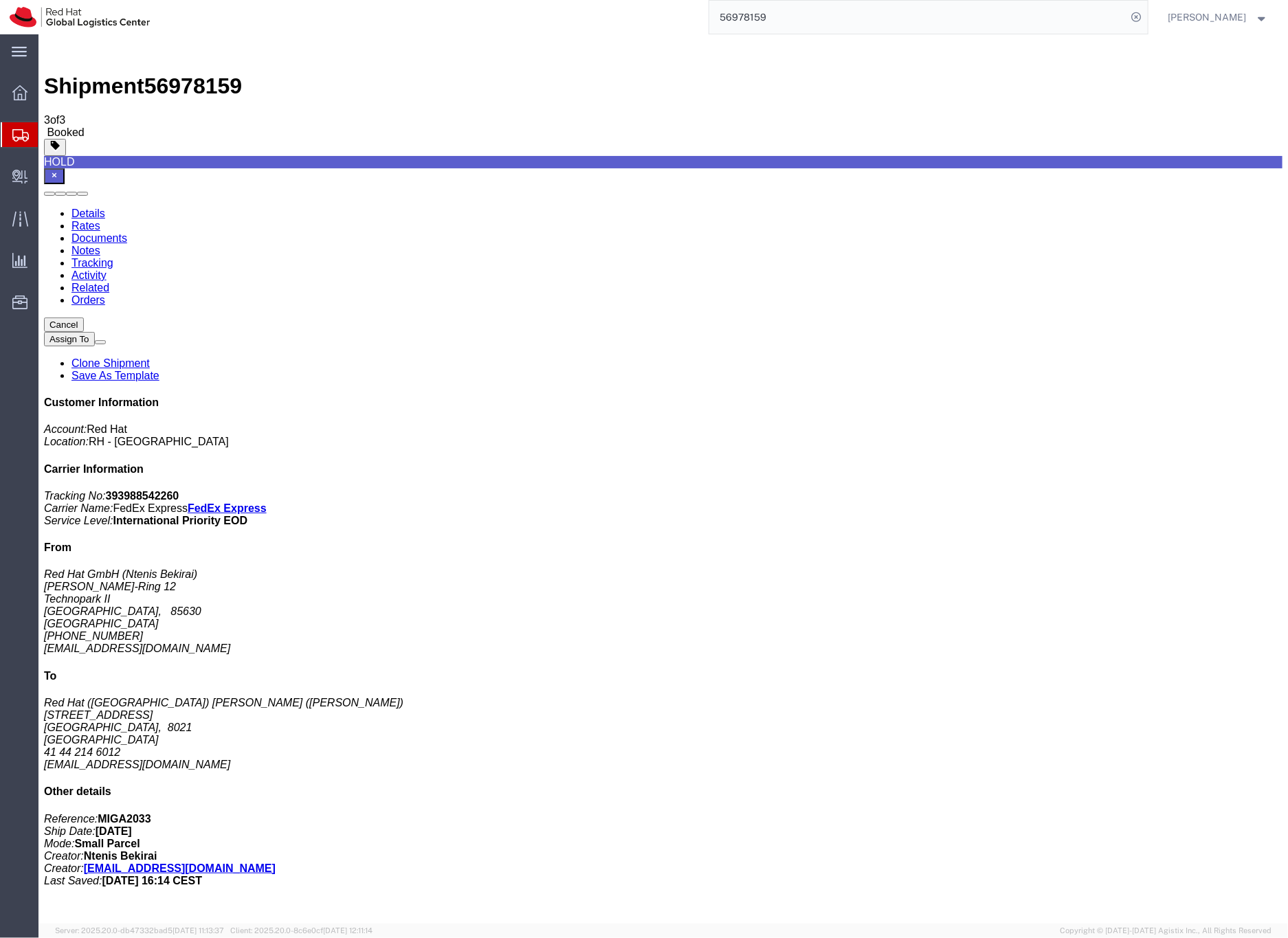
drag, startPoint x: 824, startPoint y: 91, endPoint x: 824, endPoint y: 125, distance: 34.0
click div "Status Successfully updated. Close"
click icon "button"
drag, startPoint x: 1094, startPoint y: 335, endPoint x: 991, endPoint y: 335, distance: 103.0
click div "Customer Information Account: Red Hat Location: RH - [GEOGRAPHIC_DATA] Carrier …"
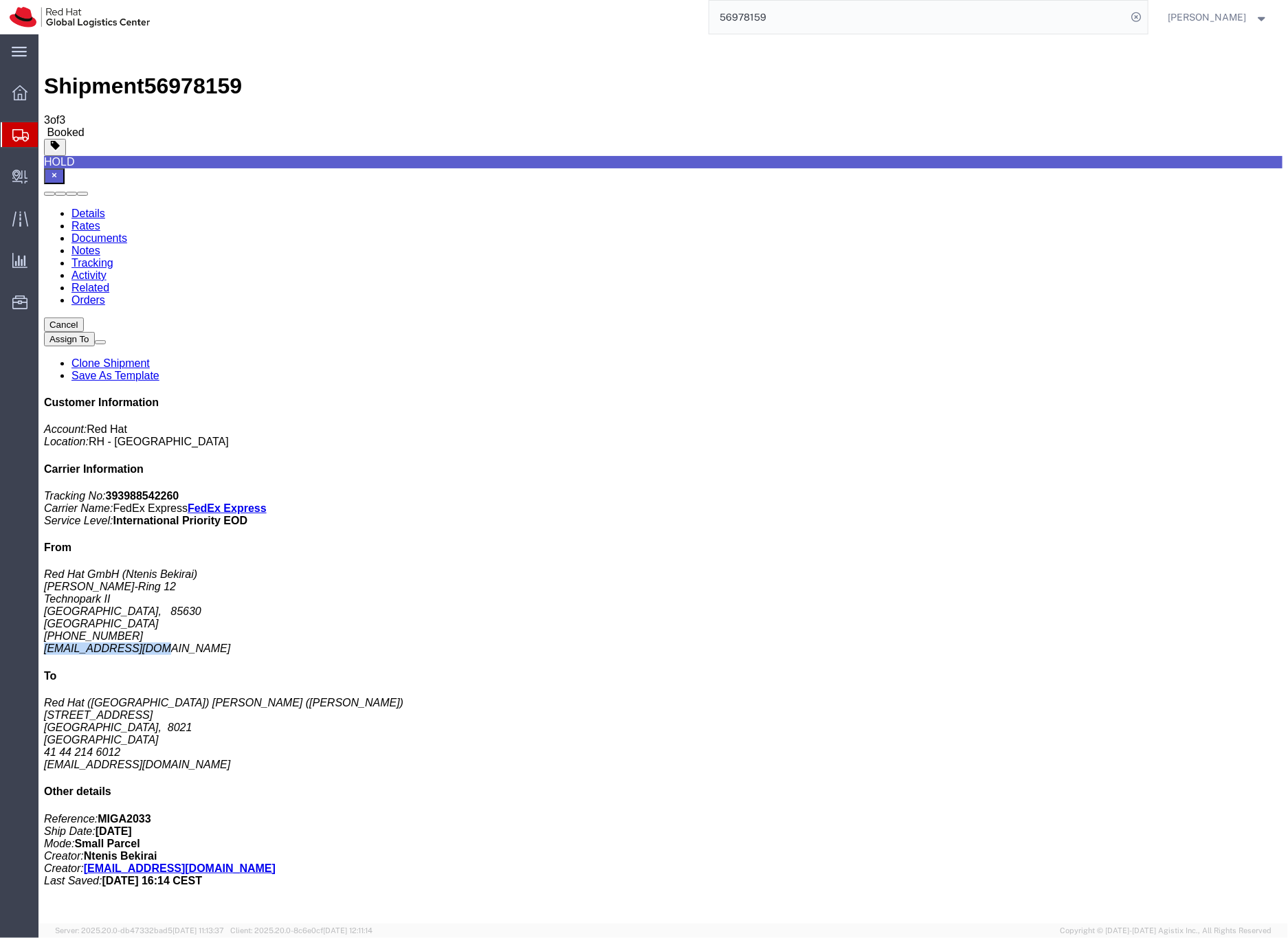
copy address "[EMAIL_ADDRESS][DOMAIN_NAME]"
click link "Documents"
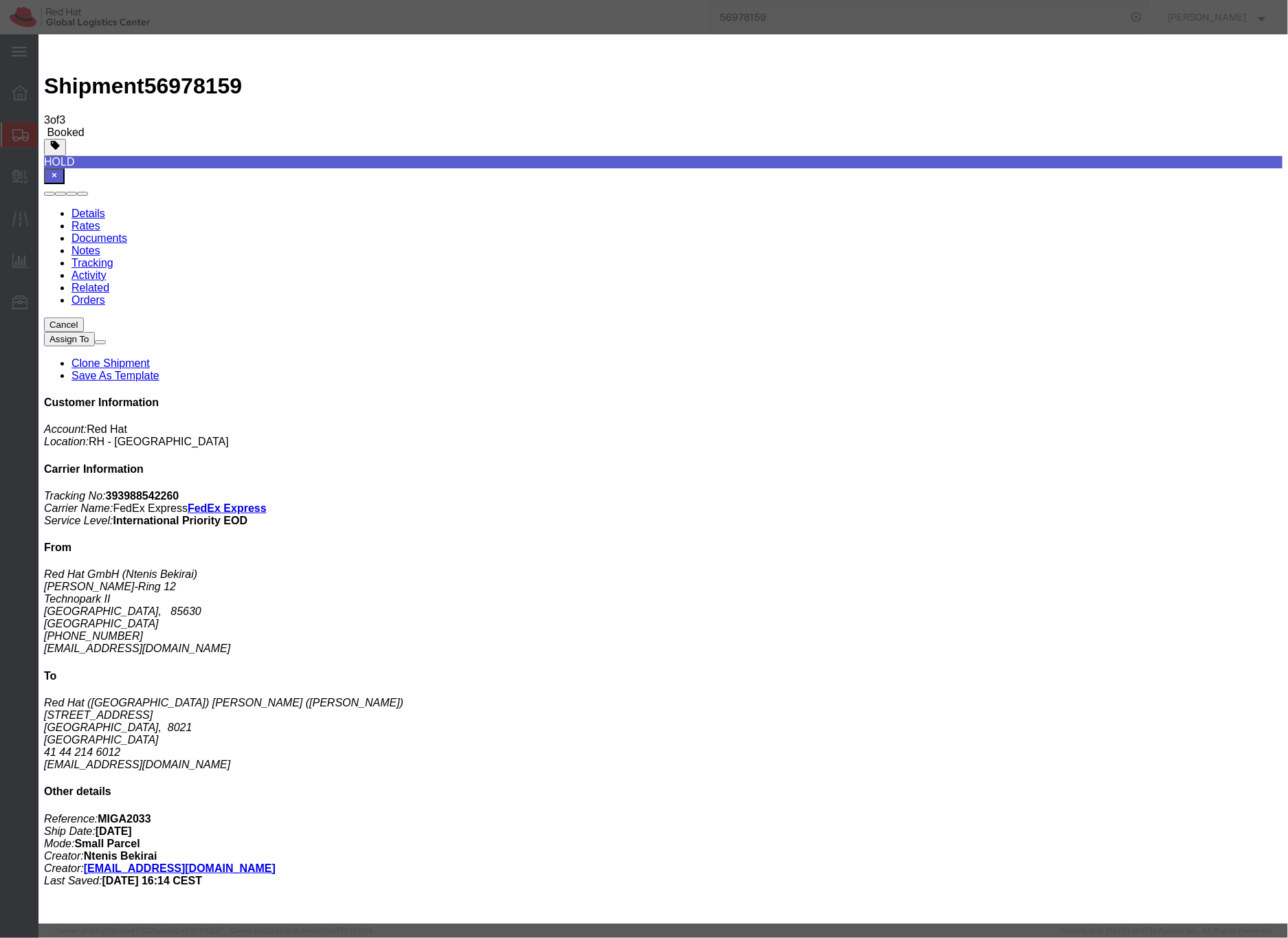
paste input "[EMAIL_ADDRESS][DOMAIN_NAME]"
type input "[EMAIL_ADDRESS][DOMAIN_NAME]"
paste textarea "Hi A, please find the label for your shipment to B attached to this email. Plea…"
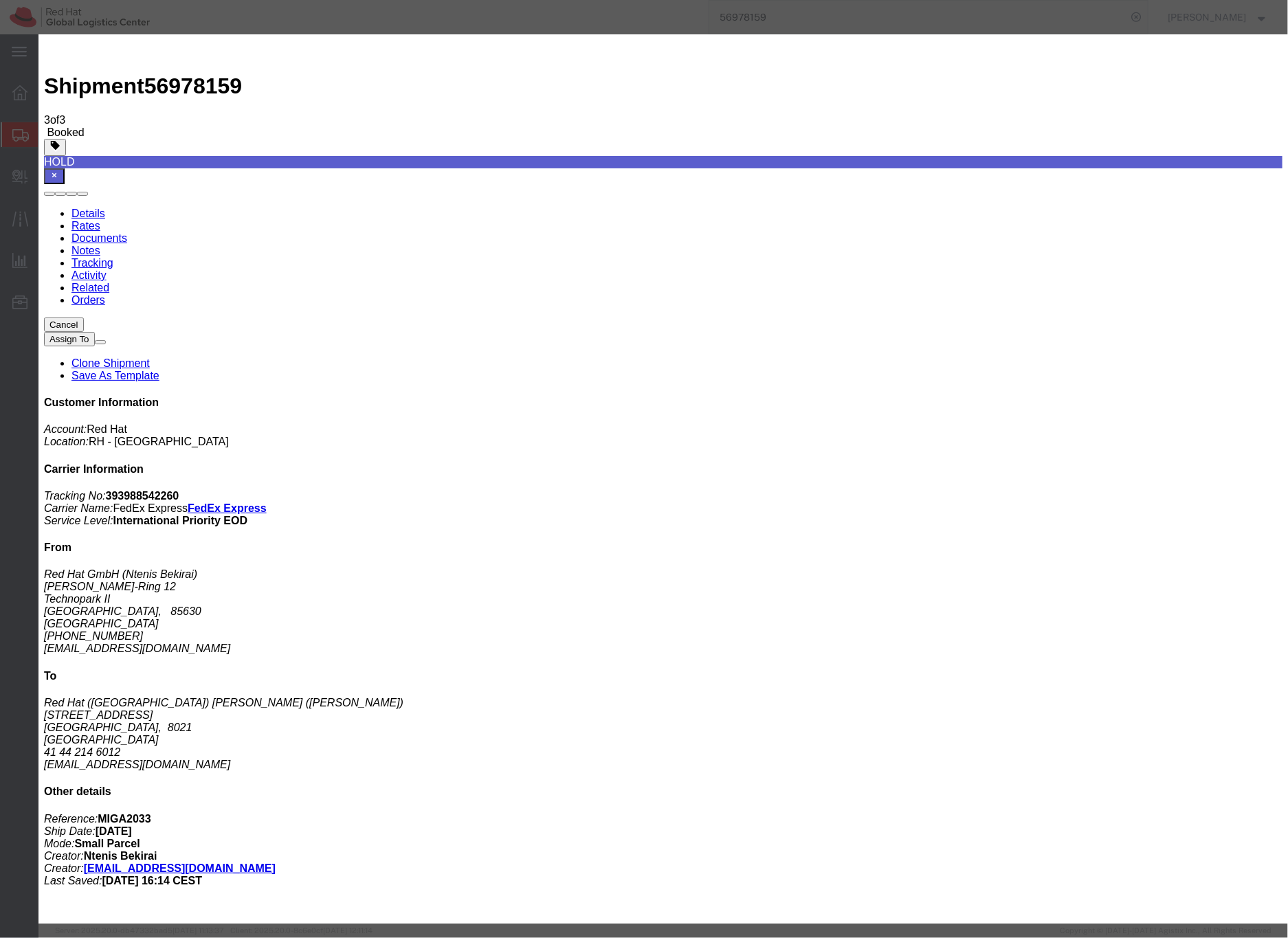
scroll to position [3, 0]
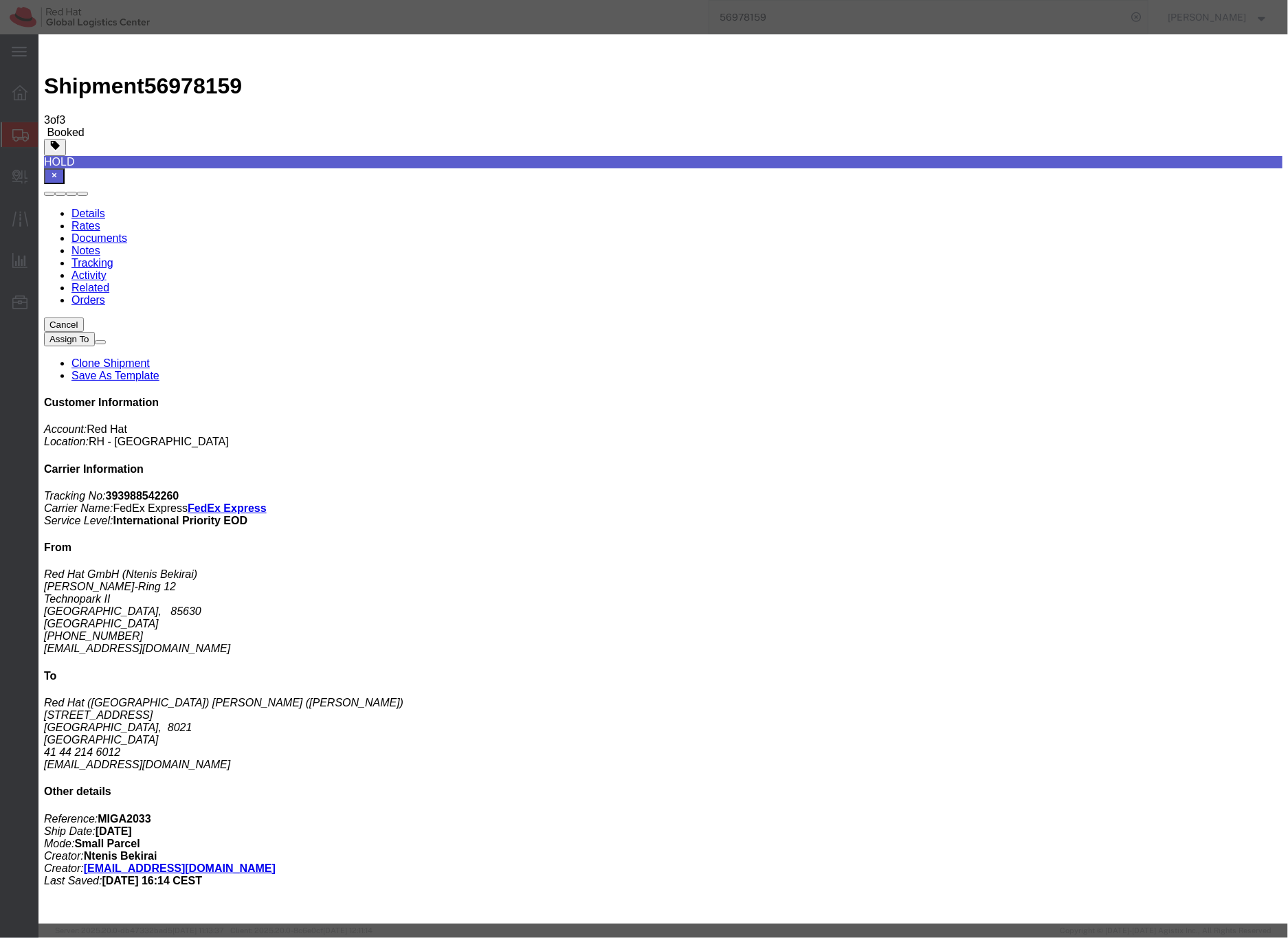
type textarea "Hi [PERSON_NAME], please find the label for the shipment for [PERSON_NAME] to […"
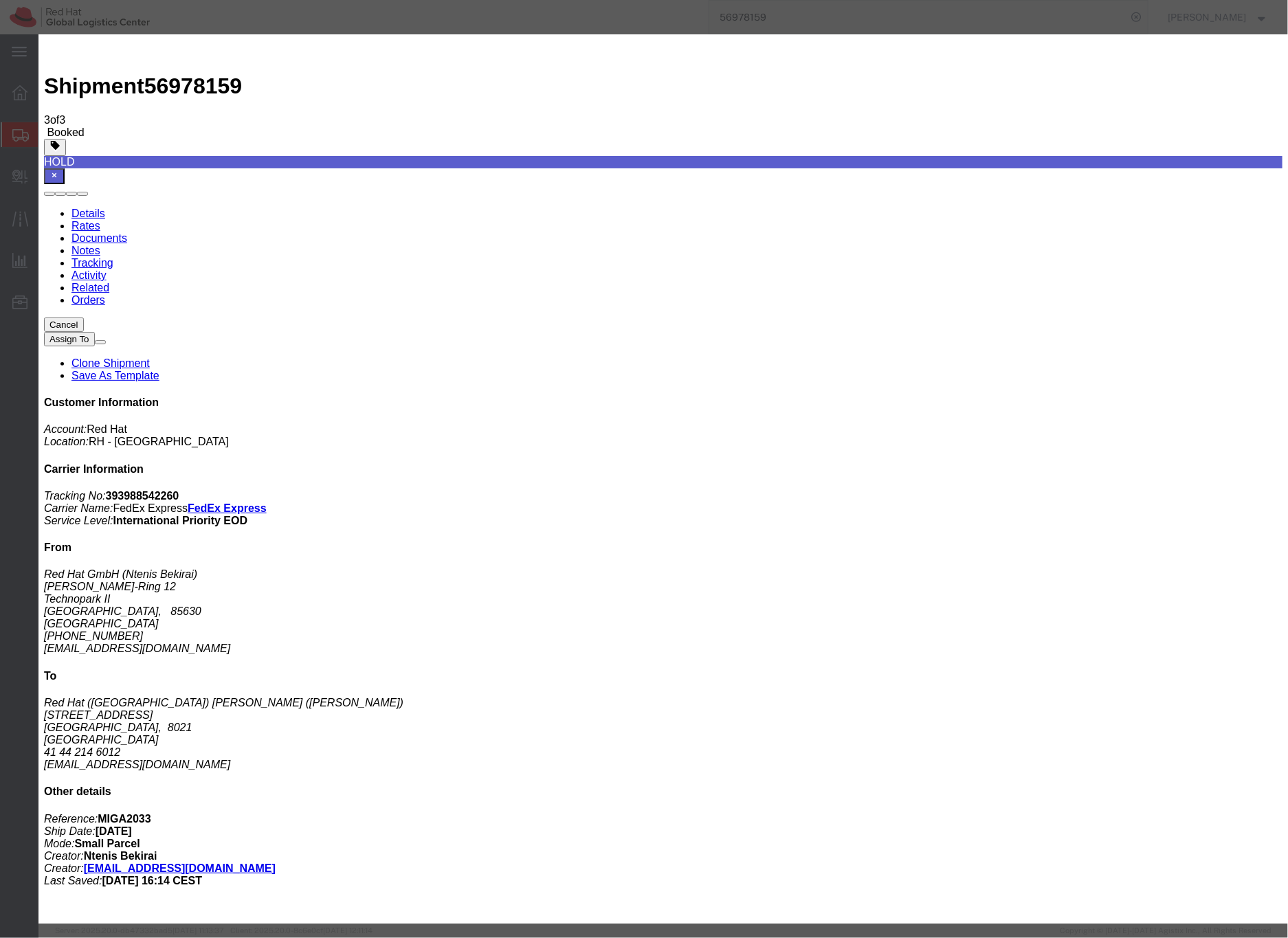
paste input "[EMAIL_ADDRESS][DOMAIN_NAME]"
type input "[EMAIL_ADDRESS][DOMAIN_NAME]"
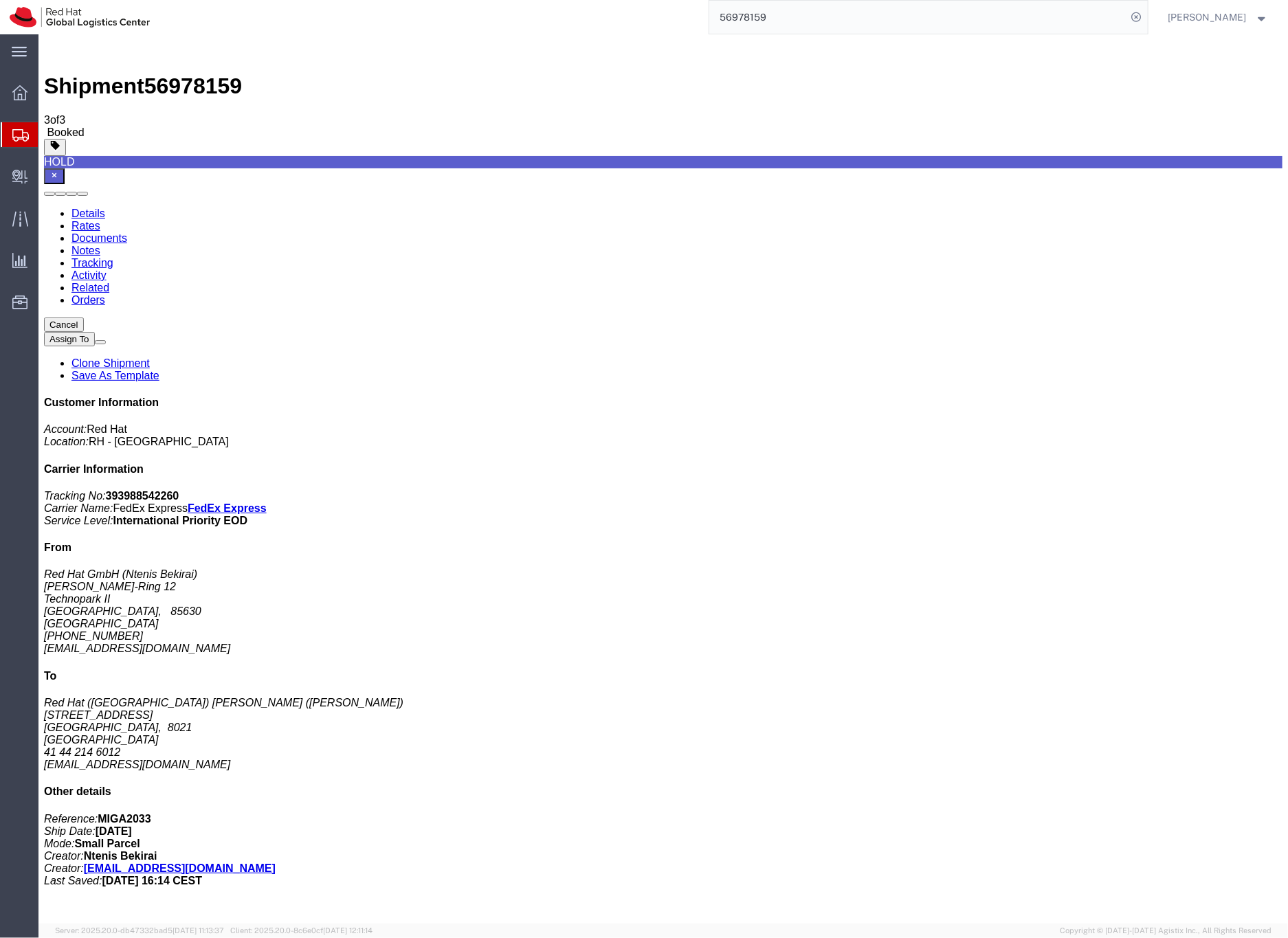
click at [100, 220] on link "Rates" at bounding box center [85, 225] width 29 height 11
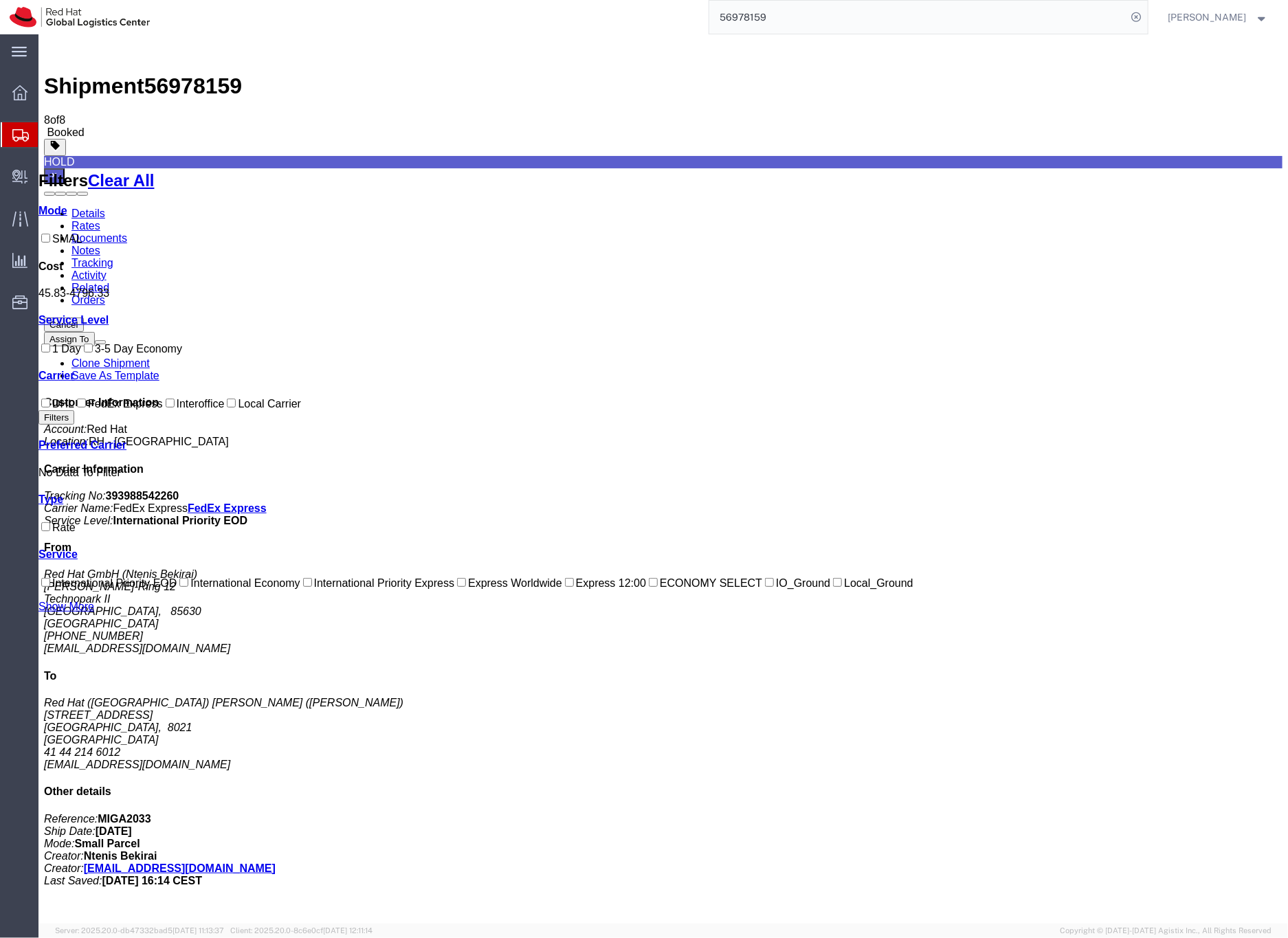
click at [85, 207] on link "Details" at bounding box center [87, 213] width 33 height 11
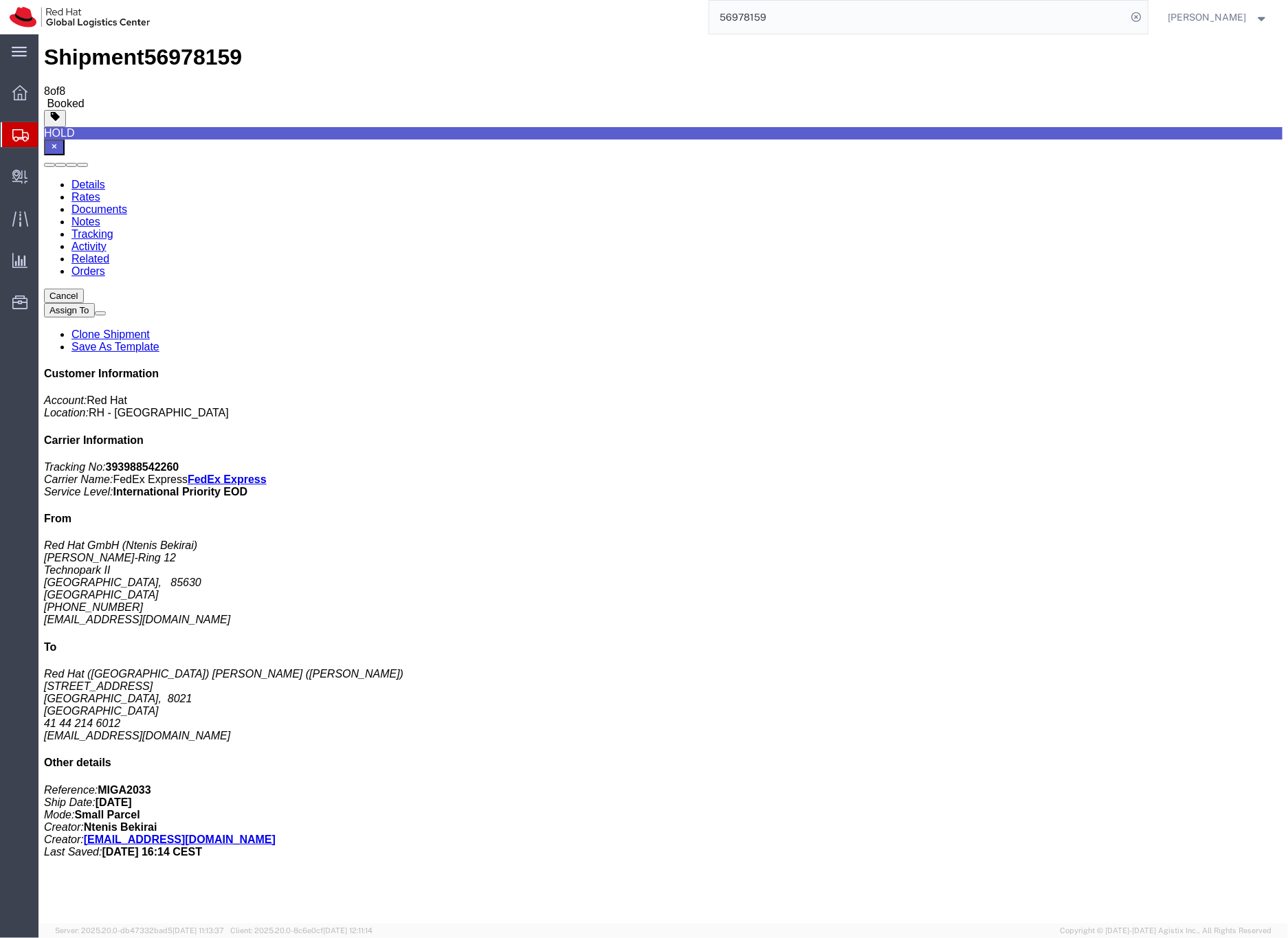
scroll to position [46, 0]
